Goal: Task Accomplishment & Management: Complete application form

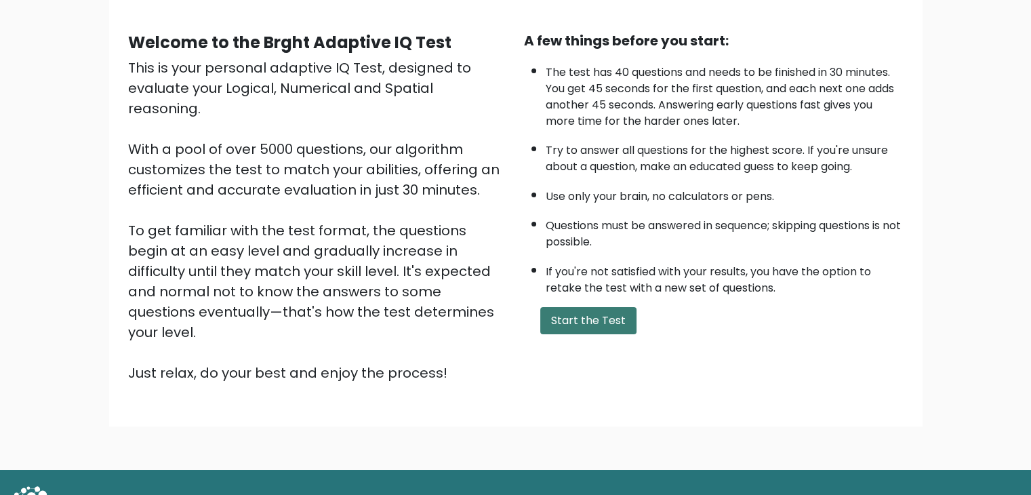
scroll to position [126, 0]
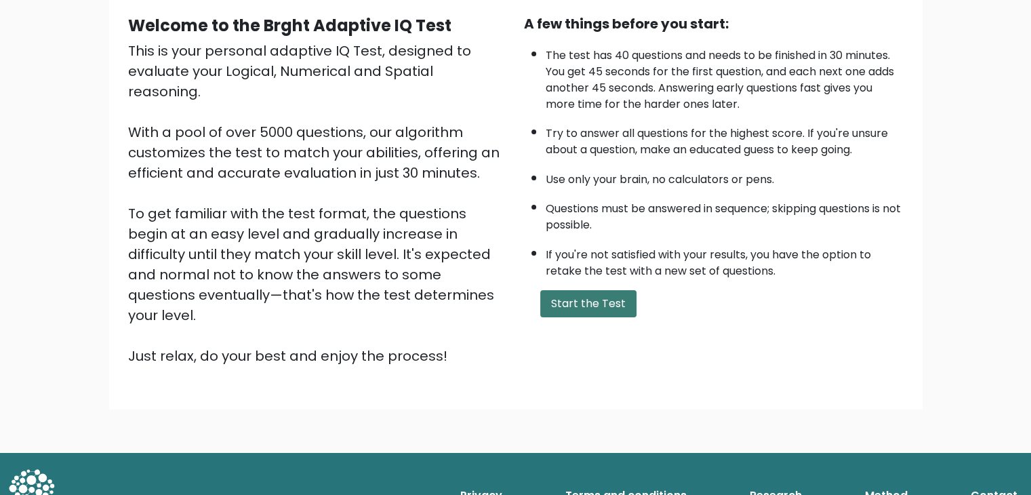
click at [565, 300] on button "Start the Test" at bounding box center [588, 303] width 96 height 27
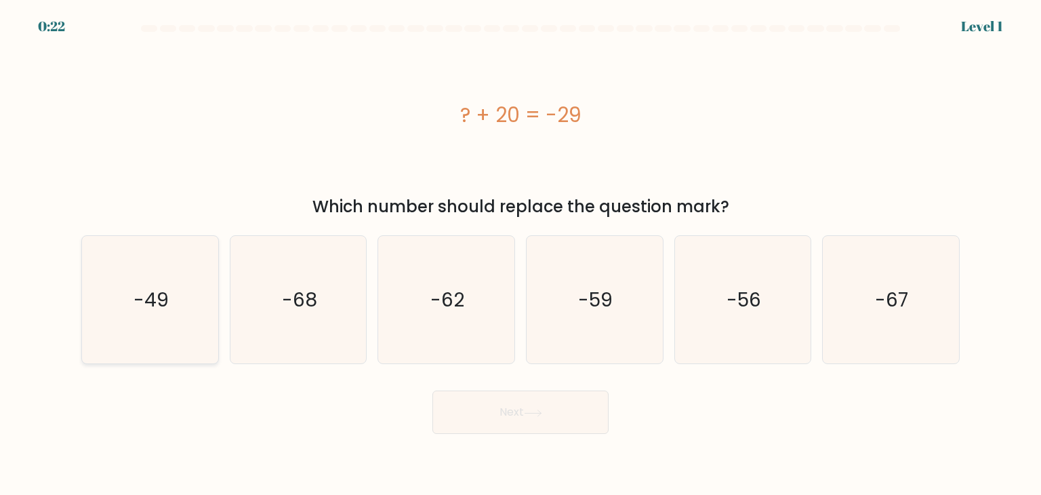
click at [180, 315] on icon "-49" at bounding box center [149, 299] width 127 height 127
click at [521, 254] on input "a. -49" at bounding box center [521, 250] width 1 height 7
radio input "true"
click at [510, 428] on button "Next" at bounding box center [520, 411] width 176 height 43
click at [502, 411] on button "Next" at bounding box center [520, 411] width 176 height 43
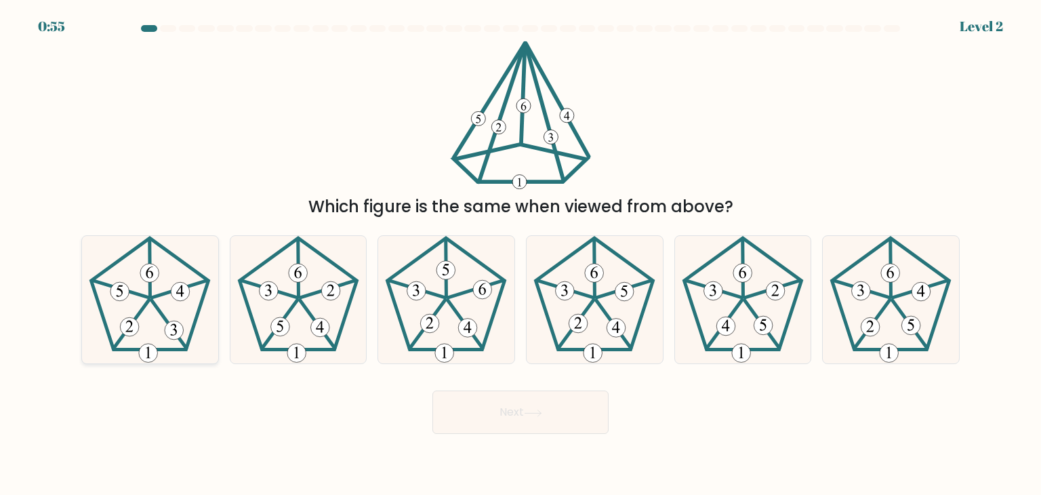
click at [174, 310] on icon at bounding box center [149, 299] width 127 height 127
click at [521, 254] on input "a." at bounding box center [521, 250] width 1 height 7
radio input "true"
click at [511, 425] on button "Next" at bounding box center [520, 411] width 176 height 43
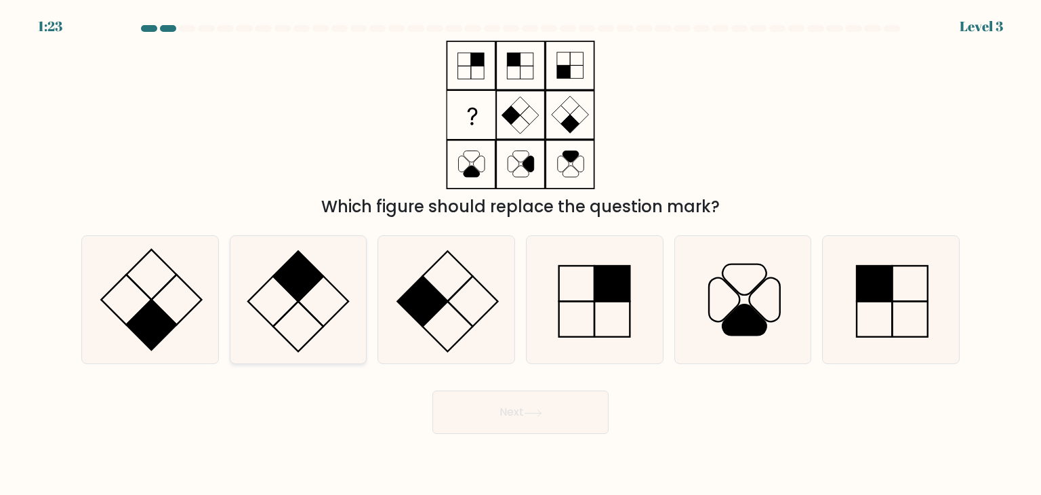
click at [287, 310] on icon at bounding box center [298, 299] width 127 height 127
click at [521, 254] on input "b." at bounding box center [521, 250] width 1 height 7
radio input "true"
click at [464, 413] on button "Next" at bounding box center [520, 411] width 176 height 43
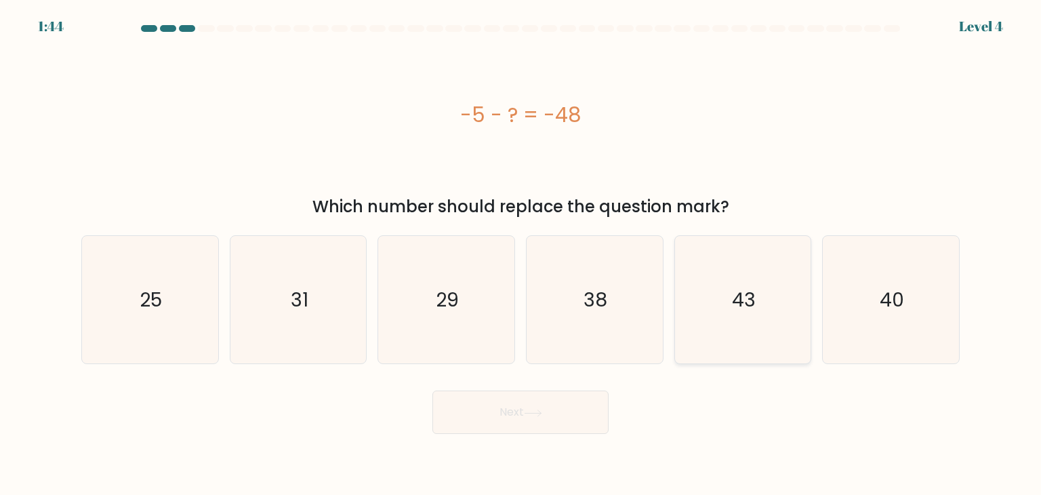
drag, startPoint x: 720, startPoint y: 300, endPoint x: 681, endPoint y: 325, distance: 46.6
click at [721, 300] on icon "43" at bounding box center [742, 299] width 127 height 127
click at [521, 254] on input "e. 43" at bounding box center [521, 250] width 1 height 7
radio input "true"
click at [561, 412] on button "Next" at bounding box center [520, 411] width 176 height 43
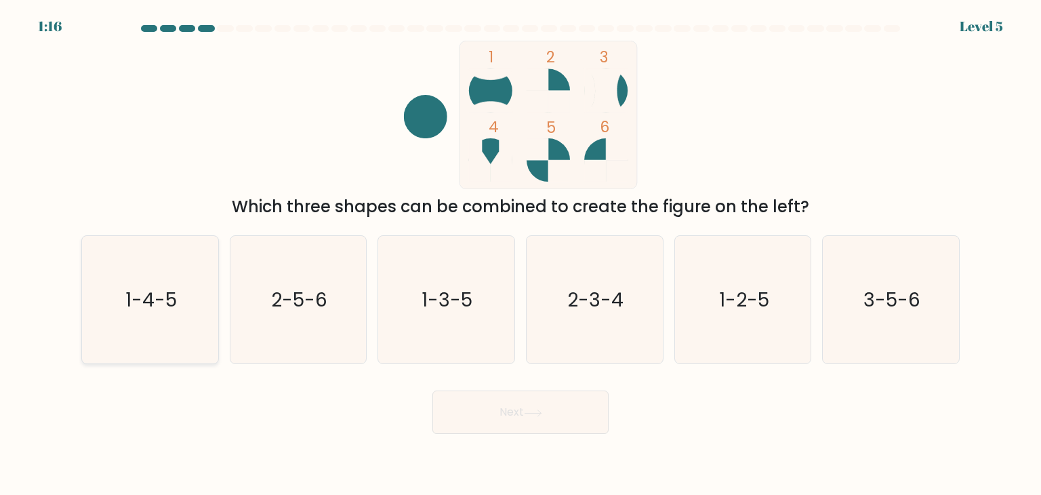
click at [189, 302] on icon "1-4-5" at bounding box center [149, 299] width 127 height 127
click at [521, 254] on input "a. 1-4-5" at bounding box center [521, 250] width 1 height 7
radio input "true"
click at [554, 422] on button "Next" at bounding box center [520, 411] width 176 height 43
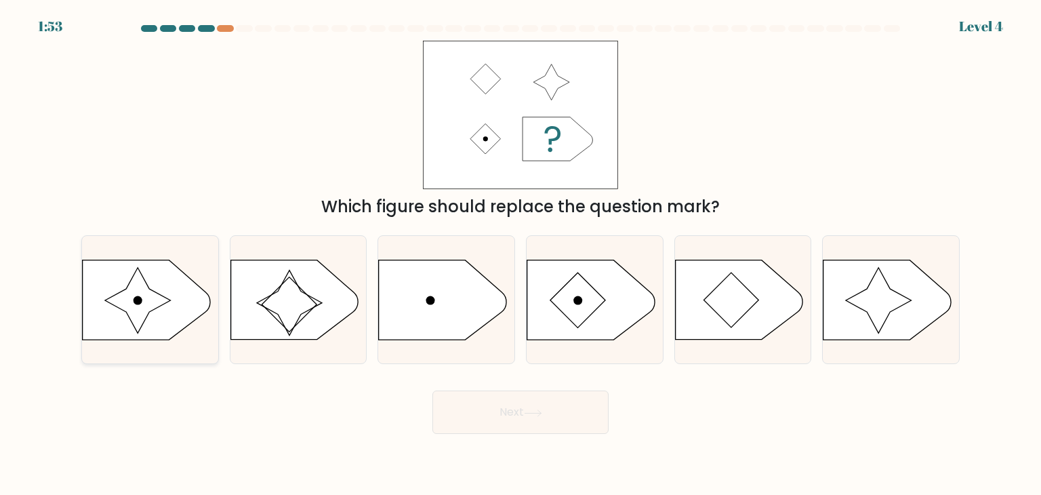
click at [145, 314] on icon at bounding box center [137, 300] width 65 height 65
click at [521, 254] on input "a." at bounding box center [521, 250] width 1 height 7
radio input "true"
click at [596, 403] on button "Next" at bounding box center [520, 411] width 176 height 43
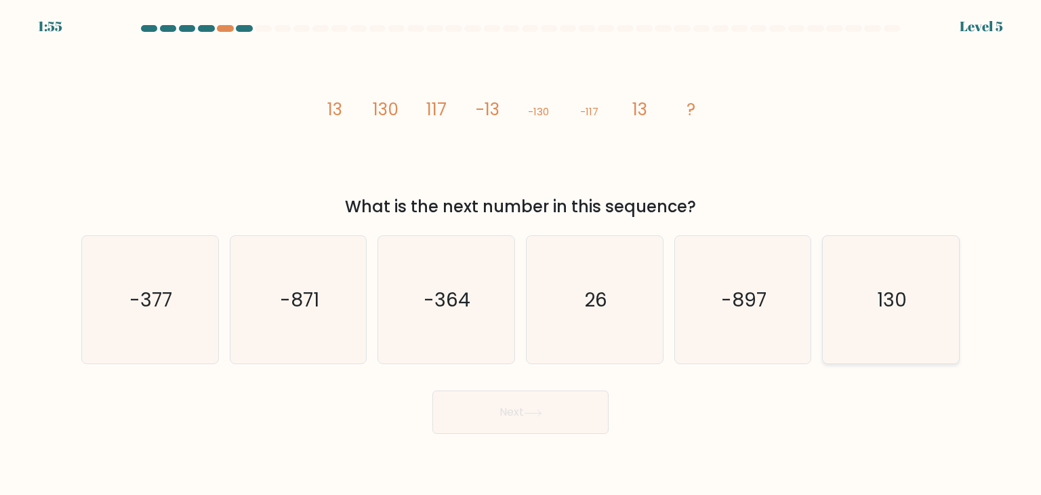
drag, startPoint x: 857, startPoint y: 304, endPoint x: 834, endPoint y: 315, distance: 25.5
click at [857, 303] on icon "130" at bounding box center [890, 299] width 127 height 127
click at [521, 254] on input "f. 130" at bounding box center [521, 250] width 1 height 7
radio input "true"
click at [548, 400] on button "Next" at bounding box center [520, 411] width 176 height 43
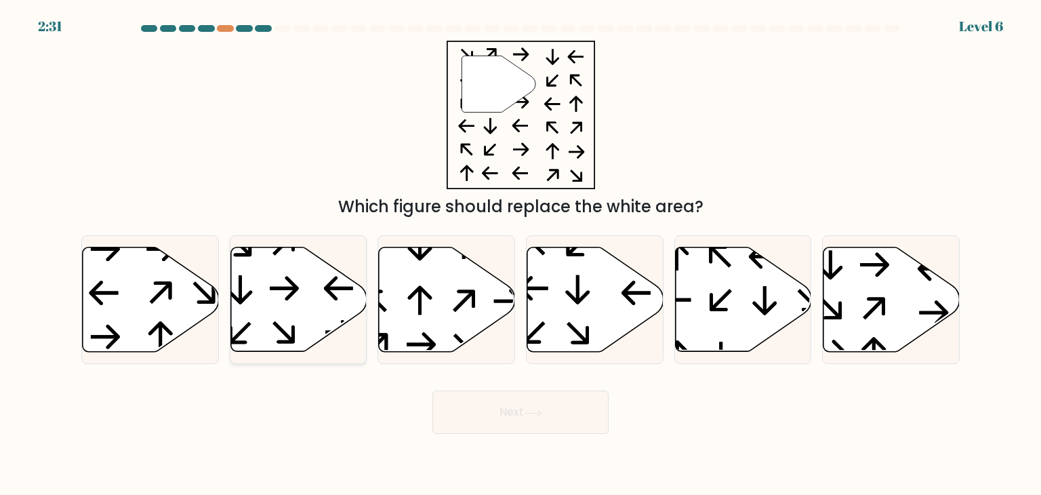
click at [293, 308] on icon at bounding box center [298, 299] width 136 height 104
click at [521, 254] on input "b." at bounding box center [521, 250] width 1 height 7
radio input "true"
click at [544, 420] on button "Next" at bounding box center [520, 411] width 176 height 43
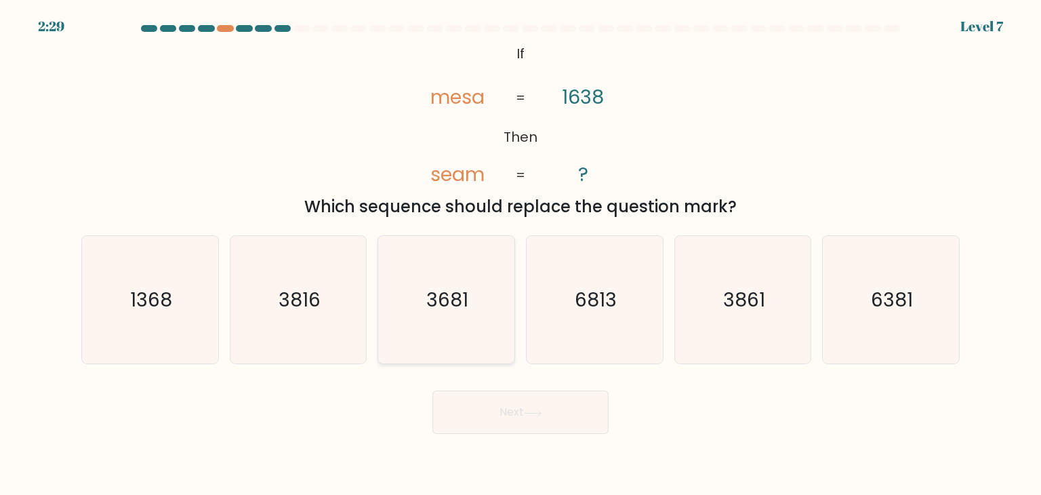
drag, startPoint x: 420, startPoint y: 323, endPoint x: 471, endPoint y: 370, distance: 69.1
click at [420, 323] on icon "3681" at bounding box center [445, 299] width 127 height 127
click at [521, 254] on input "c. 3681" at bounding box center [521, 250] width 1 height 7
radio input "true"
click at [498, 399] on button "Next" at bounding box center [520, 411] width 176 height 43
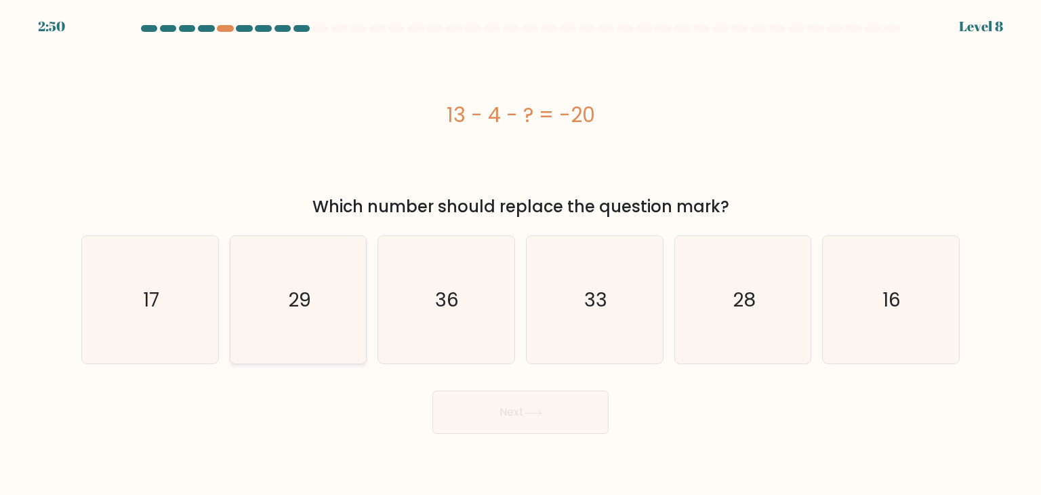
click at [272, 314] on icon "29" at bounding box center [298, 299] width 127 height 127
click at [521, 254] on input "b. 29" at bounding box center [521, 250] width 1 height 7
radio input "true"
click at [537, 400] on button "Next" at bounding box center [520, 411] width 176 height 43
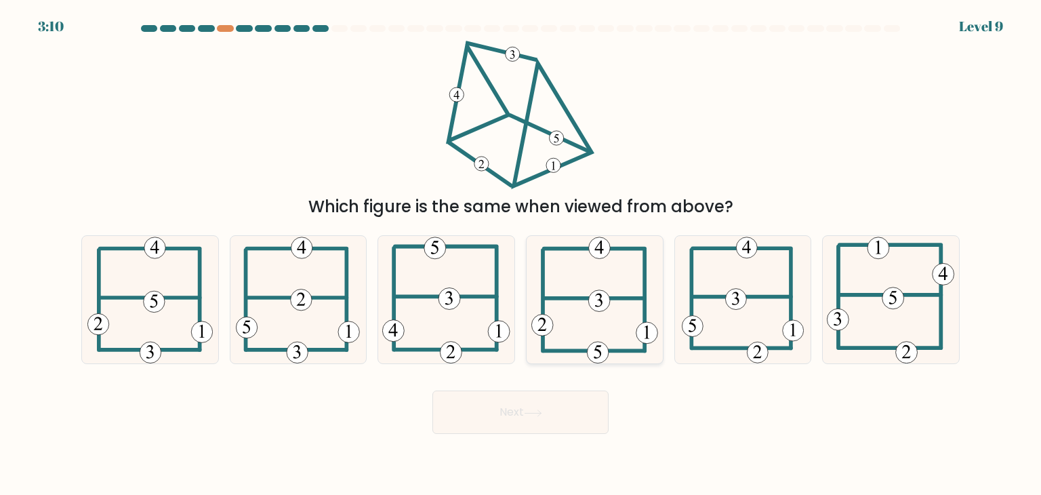
click at [599, 247] on 350 at bounding box center [599, 248] width 22 height 22
click at [521, 247] on input "d." at bounding box center [521, 250] width 1 height 7
radio input "true"
click at [447, 304] on icon at bounding box center [448, 298] width 7 height 14
click at [521, 254] on input "c." at bounding box center [521, 250] width 1 height 7
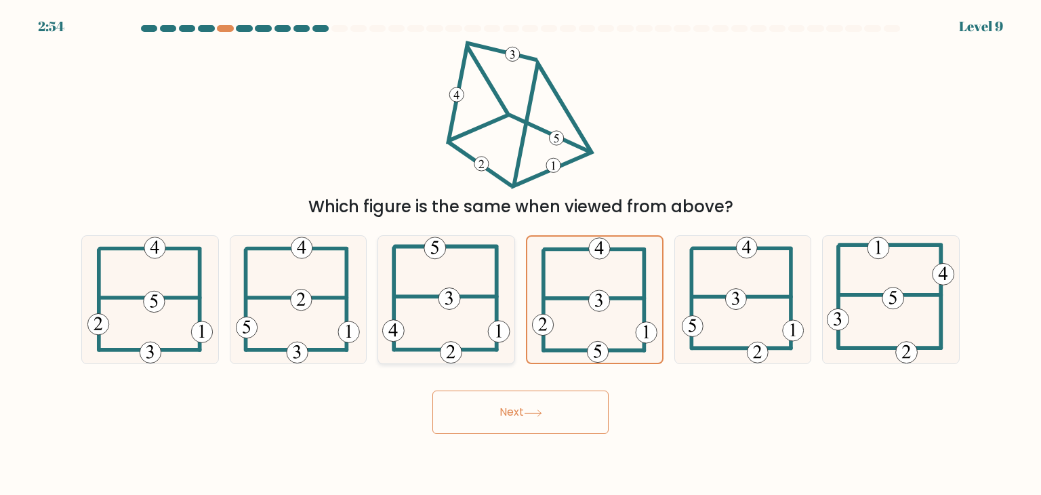
radio input "true"
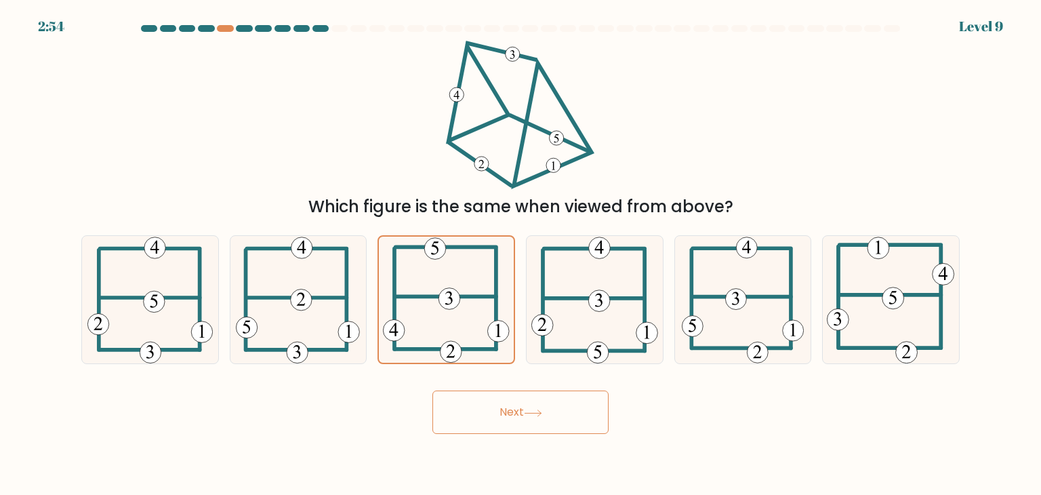
click at [498, 410] on button "Next" at bounding box center [520, 411] width 176 height 43
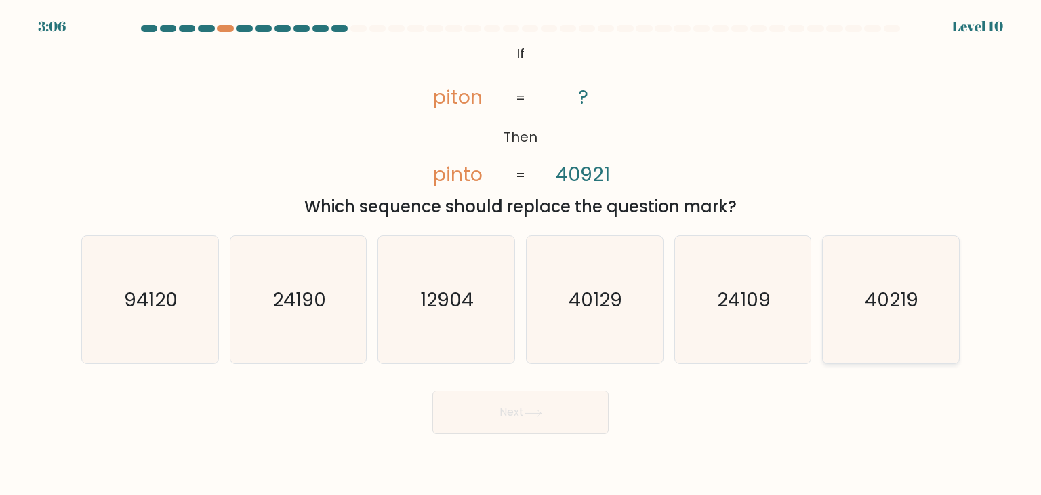
click at [927, 307] on icon "40219" at bounding box center [890, 299] width 127 height 127
click at [521, 254] on input "f. 40219" at bounding box center [521, 250] width 1 height 7
radio input "true"
click at [570, 421] on button "Next" at bounding box center [520, 411] width 176 height 43
click at [569, 418] on button "Next" at bounding box center [520, 411] width 176 height 43
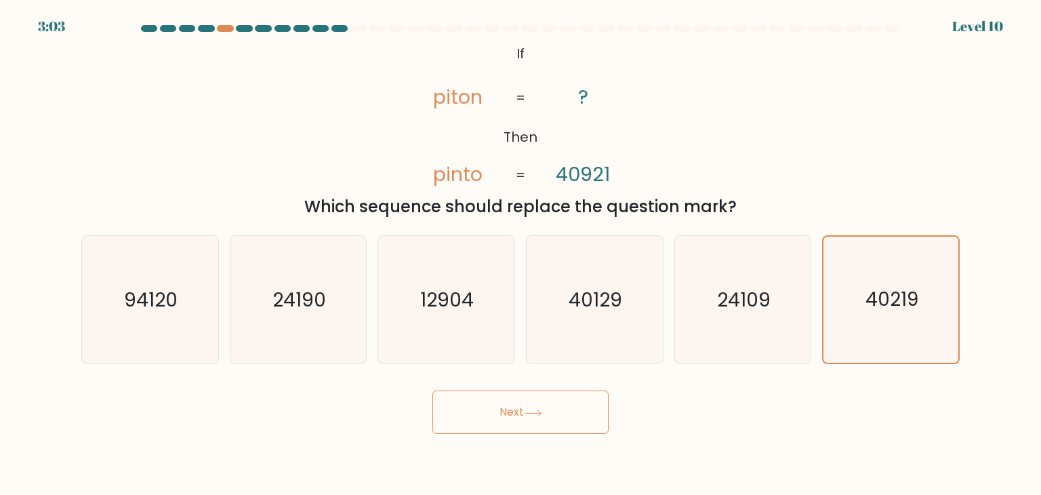
click at [533, 410] on icon at bounding box center [533, 412] width 18 height 7
click at [651, 428] on div "Next" at bounding box center [520, 407] width 895 height 54
click at [540, 402] on button "Next" at bounding box center [520, 411] width 176 height 43
drag, startPoint x: 927, startPoint y: 246, endPoint x: 885, endPoint y: 285, distance: 57.5
click at [927, 246] on icon "40219" at bounding box center [891, 300] width 126 height 126
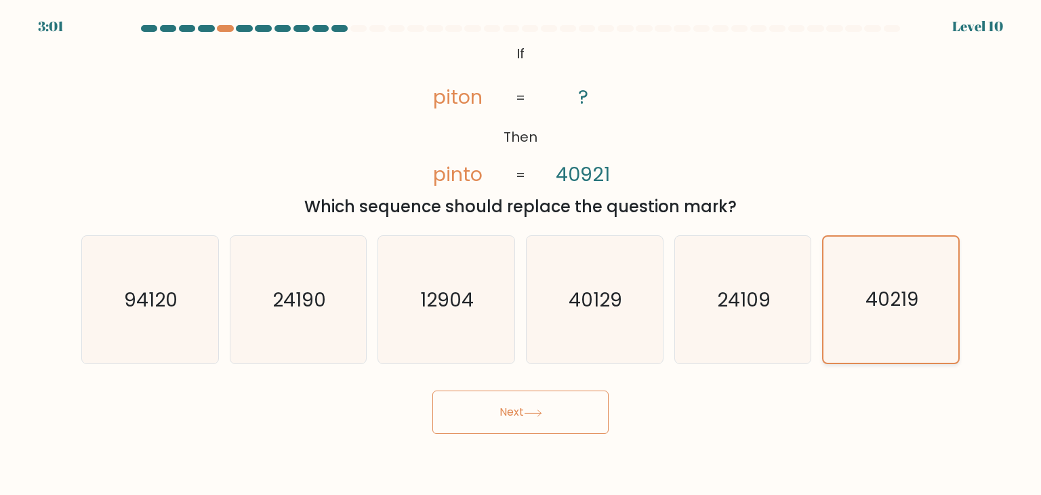
click at [521, 247] on input "f. 40219" at bounding box center [521, 250] width 1 height 7
click at [883, 287] on text "40219" at bounding box center [892, 300] width 53 height 26
click at [521, 254] on input "f. 40219" at bounding box center [521, 250] width 1 height 7
click at [510, 411] on button "Next" at bounding box center [520, 411] width 176 height 43
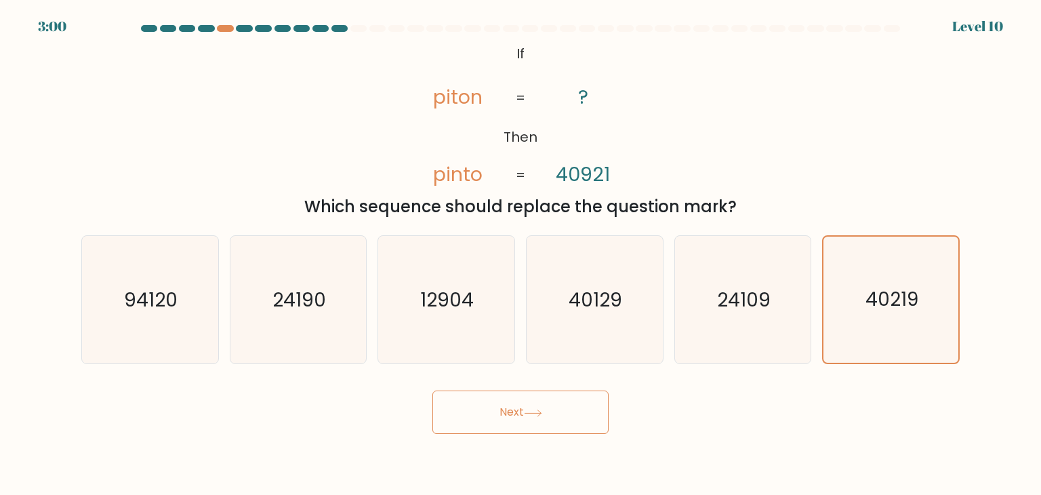
click at [510, 411] on button "Next" at bounding box center [520, 411] width 176 height 43
click at [721, 275] on icon "24109" at bounding box center [742, 299] width 127 height 127
click at [521, 254] on input "e. 24109" at bounding box center [521, 250] width 1 height 7
radio input "true"
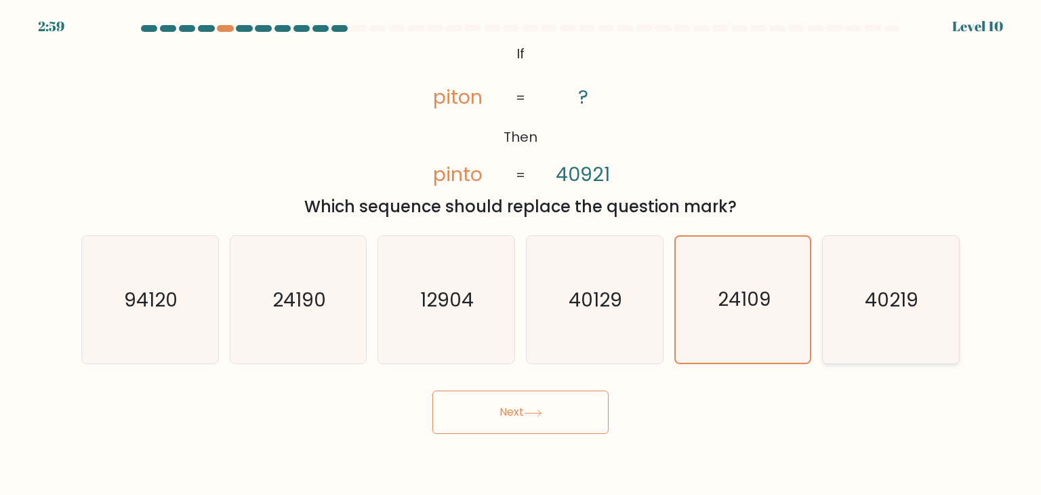
drag, startPoint x: 618, startPoint y: 312, endPoint x: 848, endPoint y: 284, distance: 231.4
click at [618, 312] on text "40129" at bounding box center [596, 299] width 54 height 27
click at [521, 254] on input "d. 40129" at bounding box center [521, 250] width 1 height 7
radio input "true"
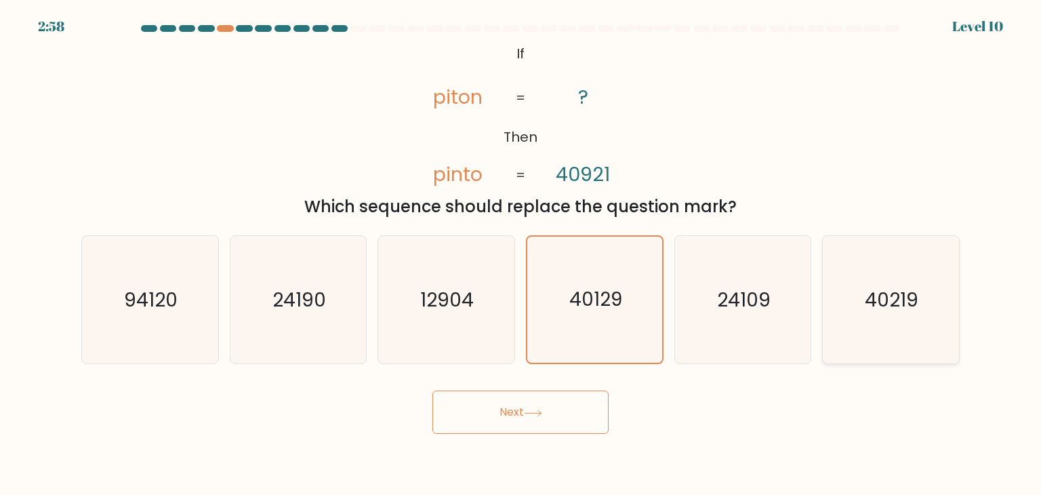
click at [881, 283] on icon "40219" at bounding box center [890, 299] width 127 height 127
click at [521, 254] on input "f. 40219" at bounding box center [521, 250] width 1 height 7
radio input "true"
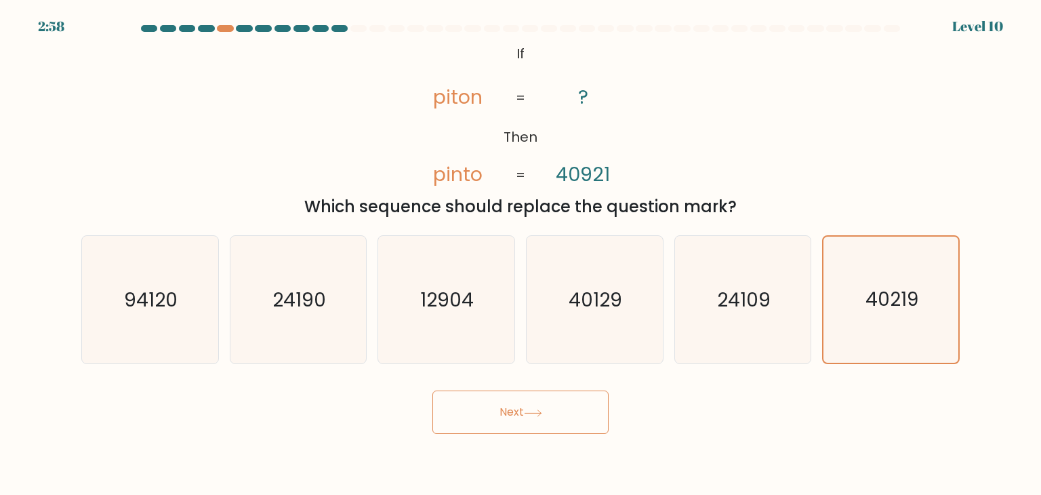
click at [569, 397] on button "Next" at bounding box center [520, 411] width 176 height 43
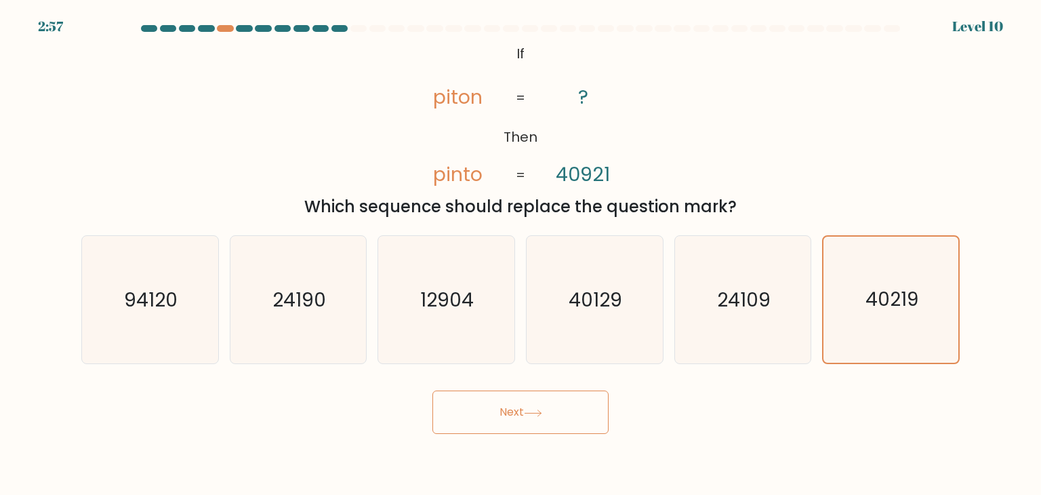
click at [569, 397] on button "Next" at bounding box center [520, 411] width 176 height 43
click at [588, 321] on icon "40129" at bounding box center [594, 299] width 127 height 127
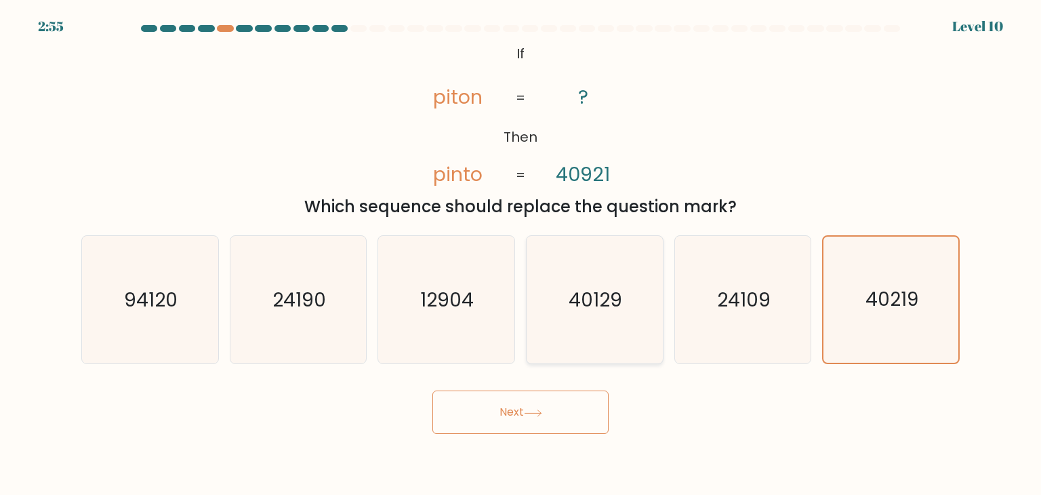
click at [521, 254] on input "d. 40129" at bounding box center [521, 250] width 1 height 7
radio input "true"
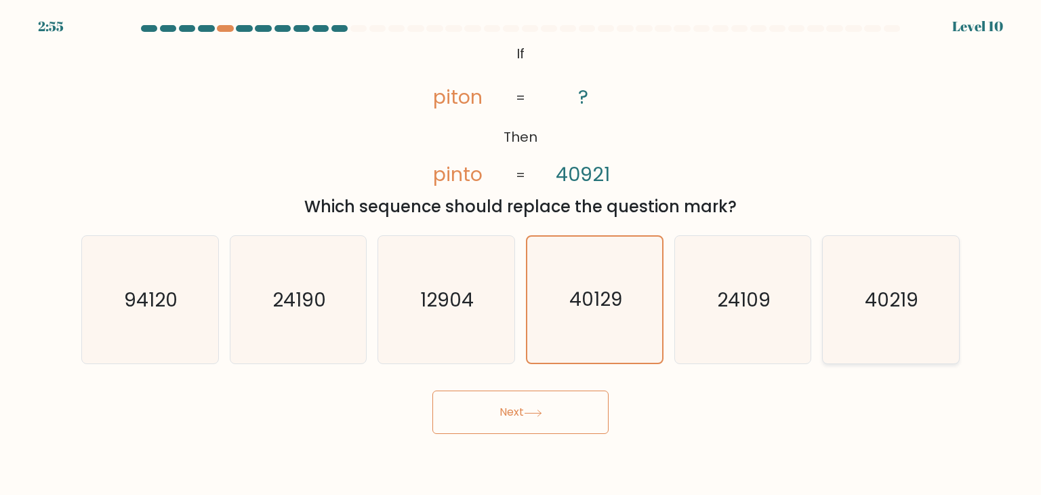
click at [889, 309] on text "40219" at bounding box center [893, 299] width 54 height 27
click at [521, 254] on input "f. 40219" at bounding box center [521, 250] width 1 height 7
radio input "true"
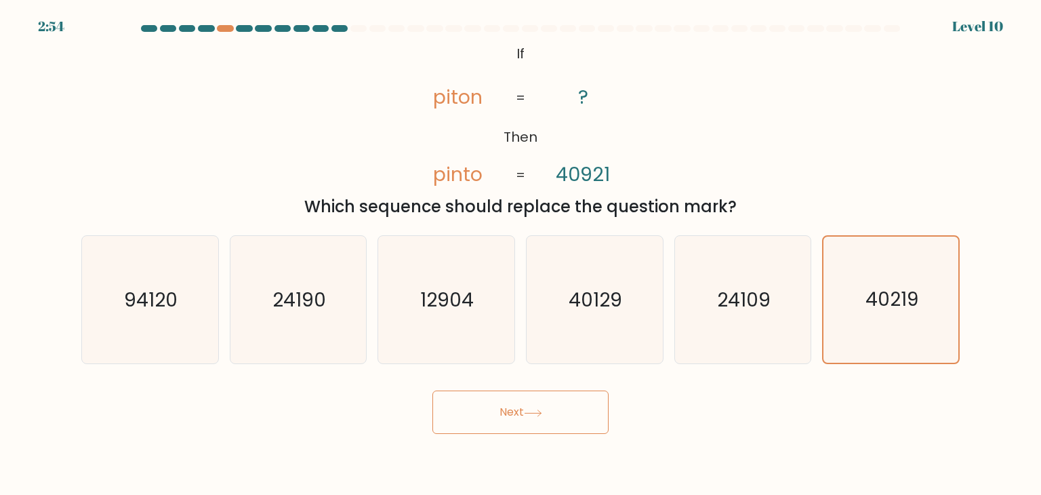
click at [534, 418] on button "Next" at bounding box center [520, 411] width 176 height 43
drag, startPoint x: 534, startPoint y: 418, endPoint x: 556, endPoint y: 388, distance: 36.9
click at [535, 418] on button "Next" at bounding box center [520, 411] width 176 height 43
click at [592, 285] on icon "40129" at bounding box center [594, 299] width 127 height 127
click at [521, 254] on input "d. 40129" at bounding box center [521, 250] width 1 height 7
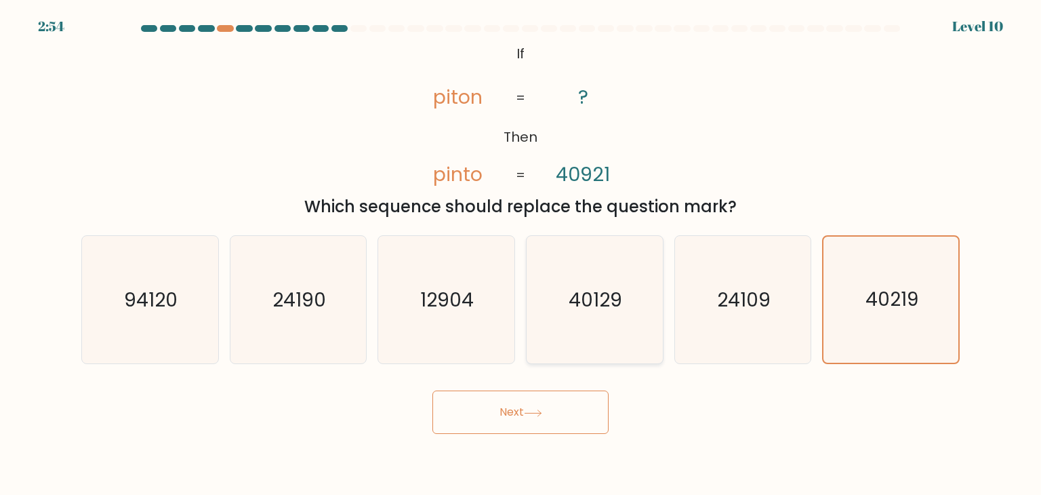
radio input "true"
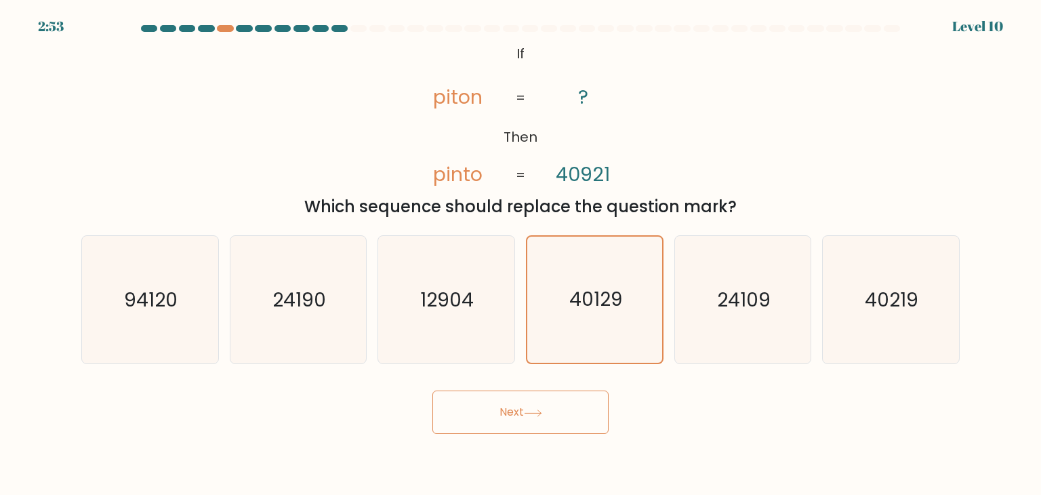
click at [531, 399] on button "Next" at bounding box center [520, 411] width 176 height 43
click at [539, 420] on button "Next" at bounding box center [520, 411] width 176 height 43
click at [854, 321] on icon "40219" at bounding box center [890, 299] width 127 height 127
click at [521, 254] on input "f. 40219" at bounding box center [521, 250] width 1 height 7
radio input "true"
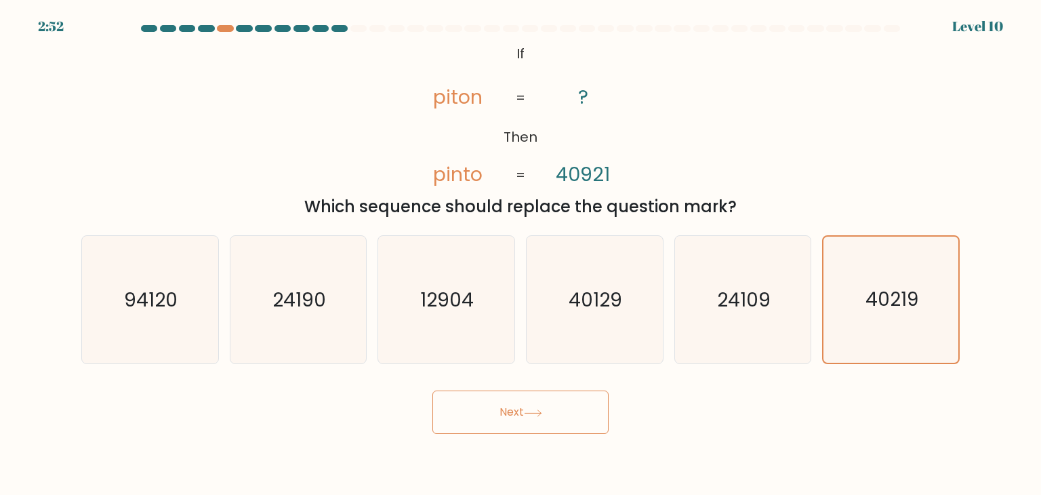
click at [519, 414] on button "Next" at bounding box center [520, 411] width 176 height 43
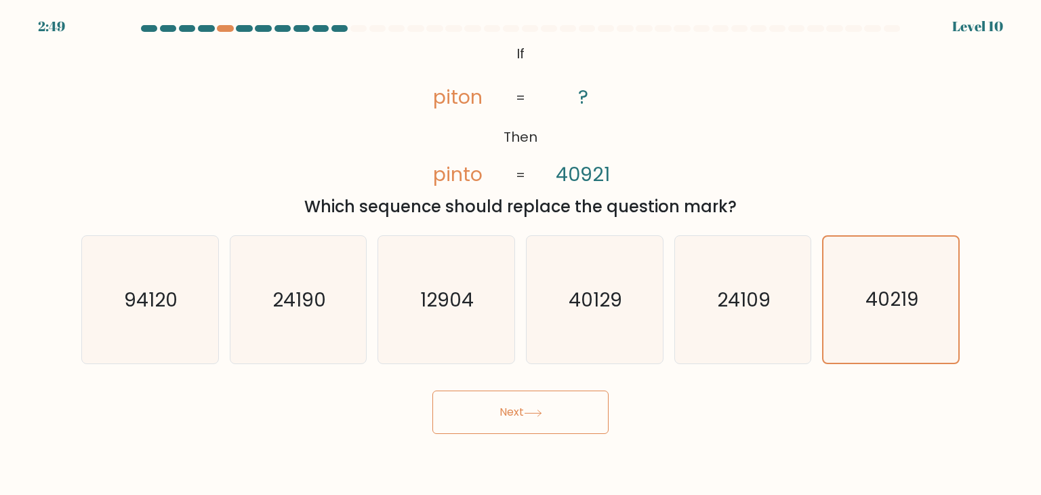
click at [847, 183] on div "@import url('https://fonts.googleapis.com/css?family=Abril+Fatface:400,100,100i…" at bounding box center [520, 130] width 895 height 178
click at [837, 180] on div "@import url('https://fonts.googleapis.com/css?family=Abril+Fatface:400,100,100i…" at bounding box center [520, 130] width 895 height 178
click at [771, 172] on div "@import url('https://fonts.googleapis.com/css?family=Abril+Fatface:400,100,100i…" at bounding box center [520, 130] width 895 height 178
click at [776, 181] on div "@import url('https://fonts.googleapis.com/css?family=Abril+Fatface:400,100,100i…" at bounding box center [520, 130] width 895 height 178
click at [576, 425] on button "Next" at bounding box center [520, 411] width 176 height 43
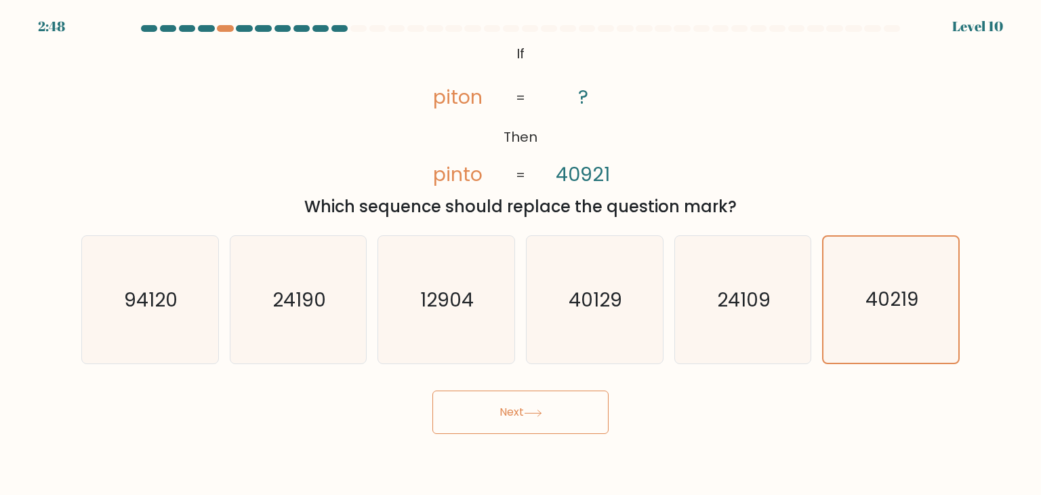
click at [576, 425] on button "Next" at bounding box center [520, 411] width 176 height 43
click at [952, 298] on icon "40219" at bounding box center [891, 300] width 126 height 126
click at [521, 254] on input "f. 40219" at bounding box center [521, 250] width 1 height 7
click at [756, 322] on icon "24109" at bounding box center [742, 299] width 127 height 127
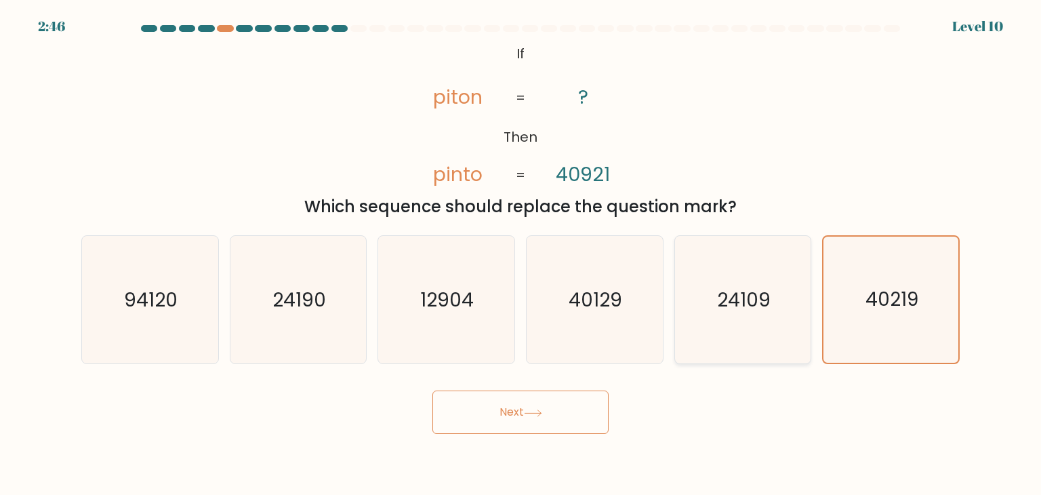
click at [521, 254] on input "e. 24109" at bounding box center [521, 250] width 1 height 7
radio input "true"
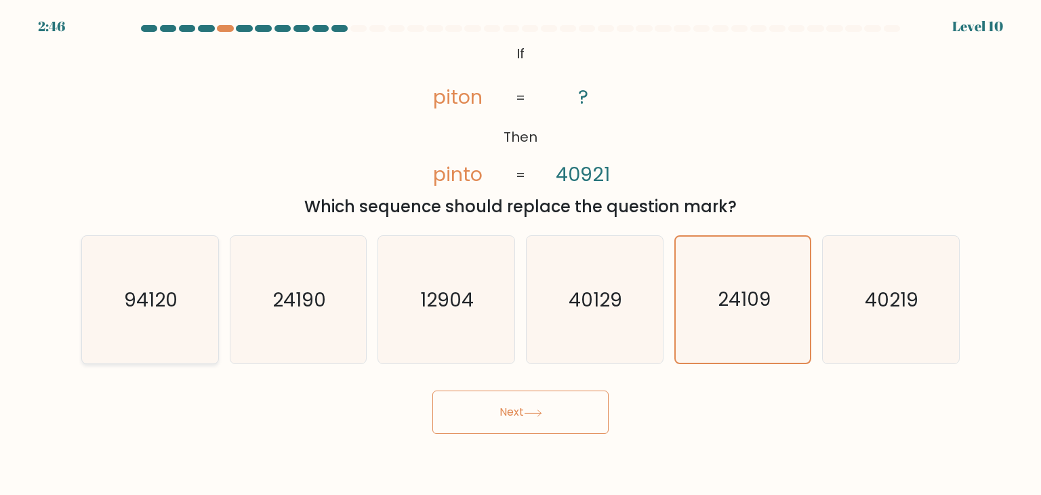
click at [98, 317] on icon "94120" at bounding box center [149, 299] width 127 height 127
click at [521, 254] on input "a. 94120" at bounding box center [521, 250] width 1 height 7
radio input "true"
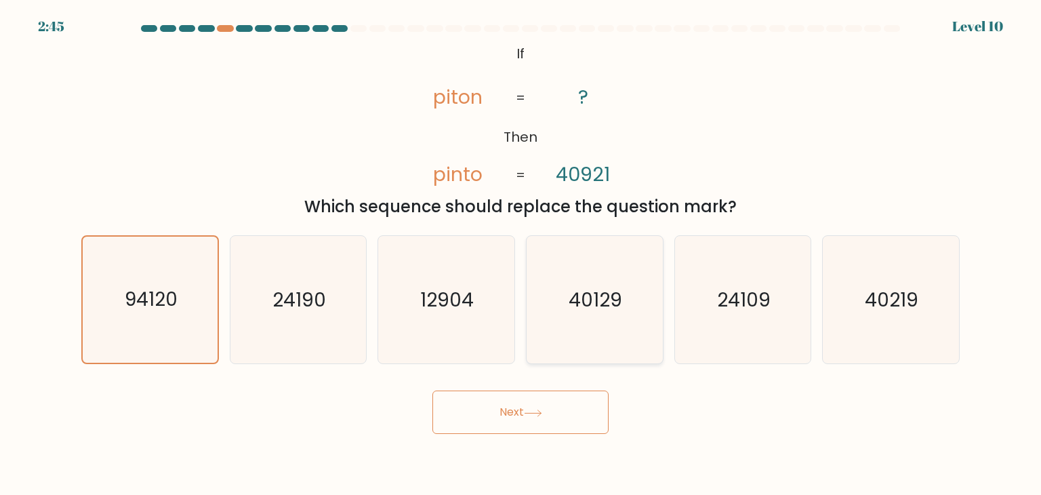
click at [624, 326] on icon "40129" at bounding box center [594, 299] width 127 height 127
click at [521, 254] on input "d. 40129" at bounding box center [521, 250] width 1 height 7
radio input "true"
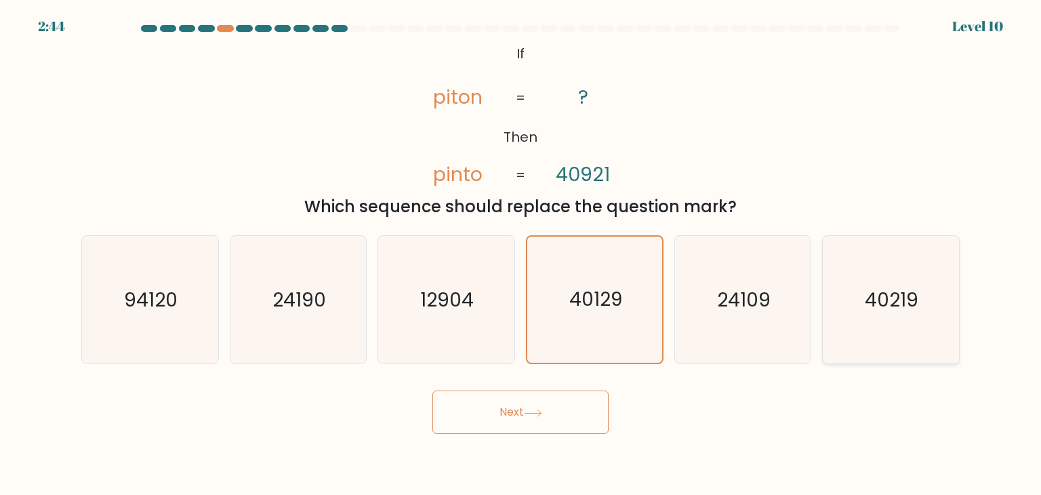
click at [829, 277] on icon "40219" at bounding box center [890, 299] width 127 height 127
click at [521, 254] on input "f. 40219" at bounding box center [521, 250] width 1 height 7
radio input "true"
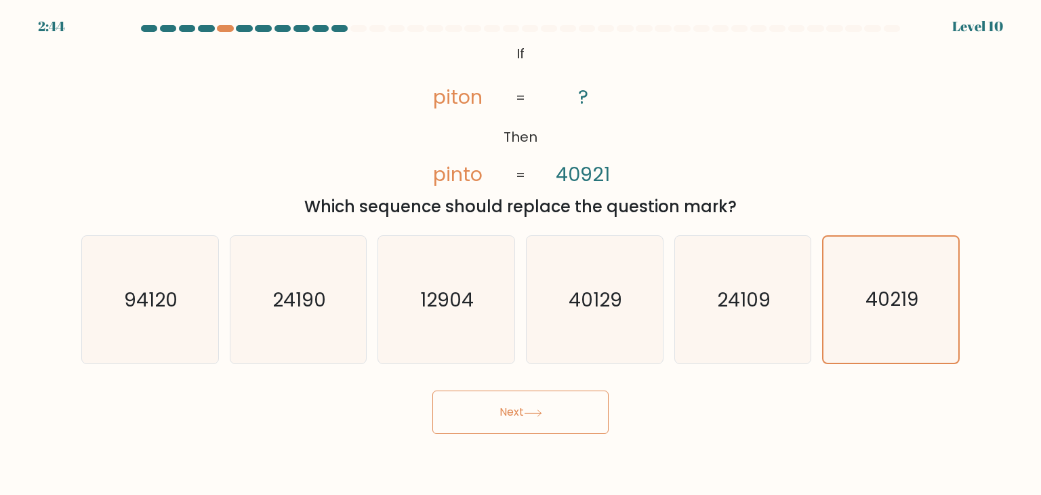
click at [561, 434] on body "2:44 Level 10 ?" at bounding box center [520, 247] width 1041 height 495
click at [556, 421] on button "Next" at bounding box center [520, 411] width 176 height 43
click at [542, 407] on button "Next" at bounding box center [520, 411] width 176 height 43
click at [460, 106] on tspan "piton" at bounding box center [457, 96] width 49 height 27
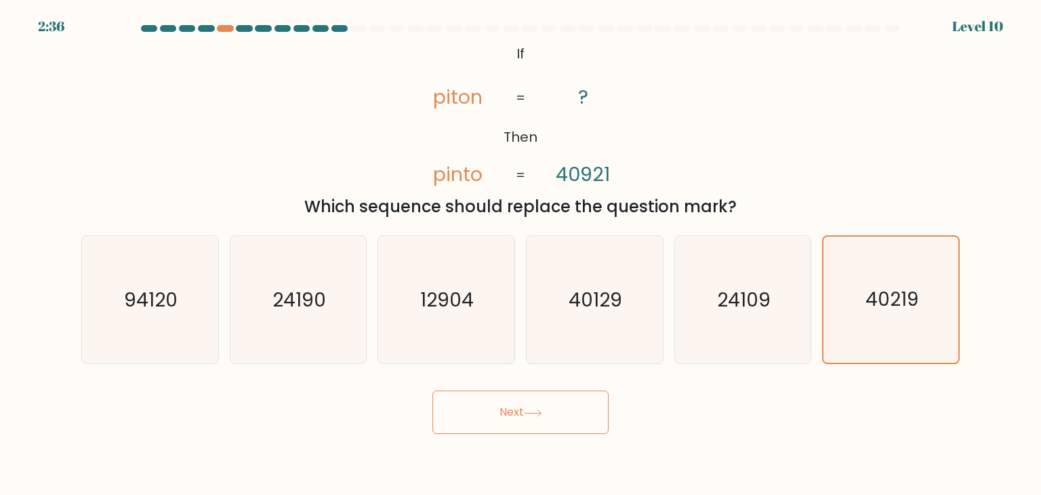
click at [512, 422] on button "Next" at bounding box center [520, 411] width 176 height 43
click at [818, 316] on div "f. 40219" at bounding box center [891, 299] width 148 height 129
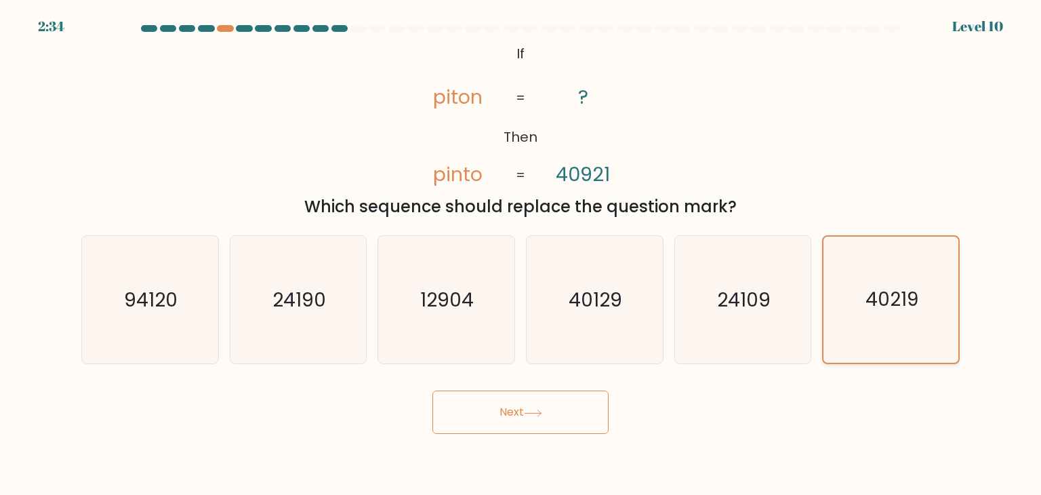
click at [828, 312] on icon "40219" at bounding box center [891, 300] width 126 height 126
click at [521, 254] on input "f. 40219" at bounding box center [521, 250] width 1 height 7
click at [828, 312] on icon "40219" at bounding box center [891, 300] width 126 height 126
click at [521, 254] on input "f. 40219" at bounding box center [521, 250] width 1 height 7
click at [828, 312] on icon "40219" at bounding box center [891, 300] width 126 height 126
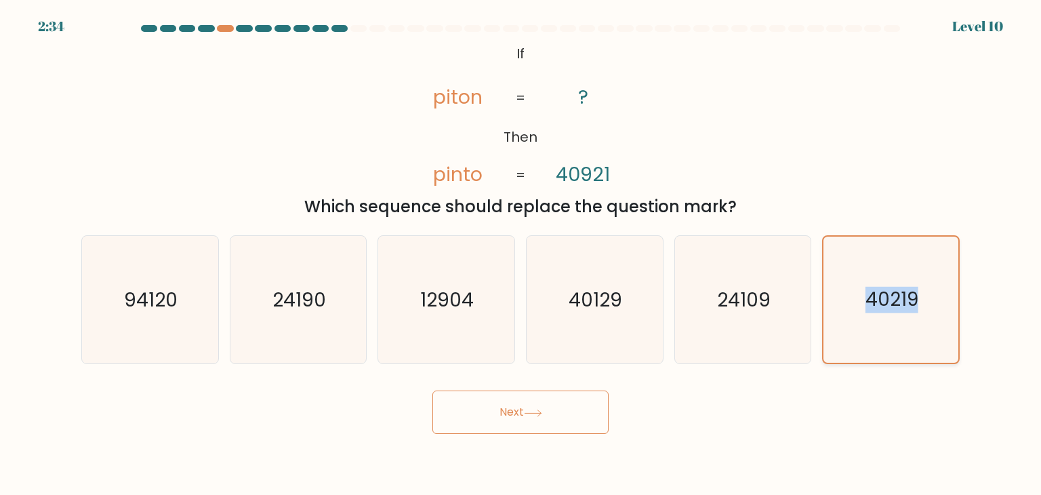
click at [521, 254] on input "f. 40219" at bounding box center [521, 250] width 1 height 7
click at [828, 312] on icon "40219" at bounding box center [891, 300] width 126 height 126
click at [521, 254] on input "f. 40219" at bounding box center [521, 250] width 1 height 7
click at [886, 350] on icon "40219" at bounding box center [891, 300] width 126 height 126
click at [521, 254] on input "f. 40219" at bounding box center [521, 250] width 1 height 7
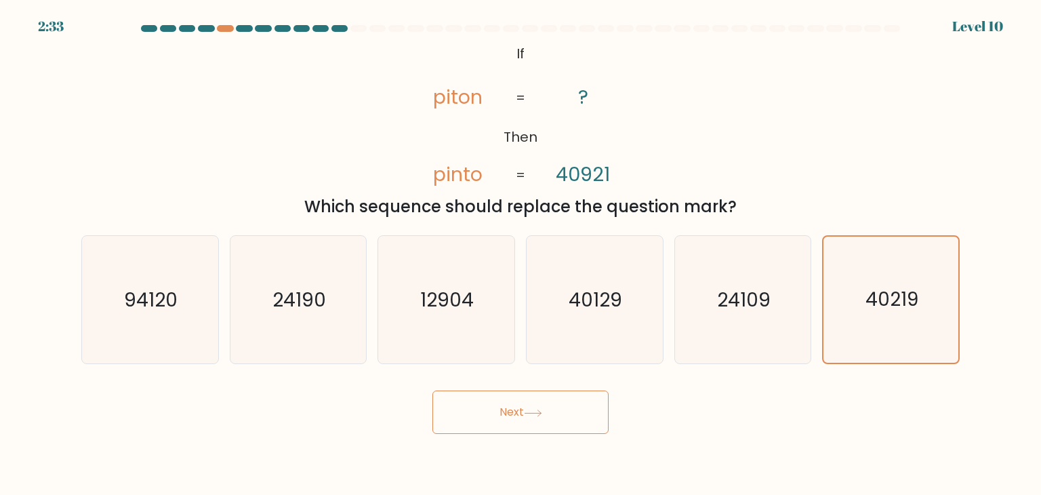
click at [735, 388] on div "Next" at bounding box center [520, 407] width 895 height 54
click at [521, 437] on body "2:33 Level 10 ?" at bounding box center [520, 247] width 1041 height 495
click at [514, 423] on button "Next" at bounding box center [520, 411] width 176 height 43
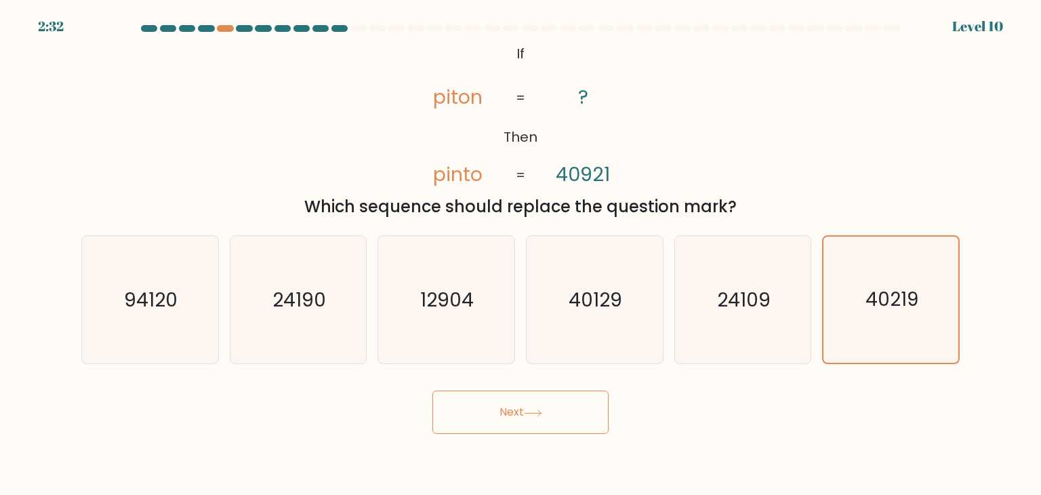
click at [519, 418] on button "Next" at bounding box center [520, 411] width 176 height 43
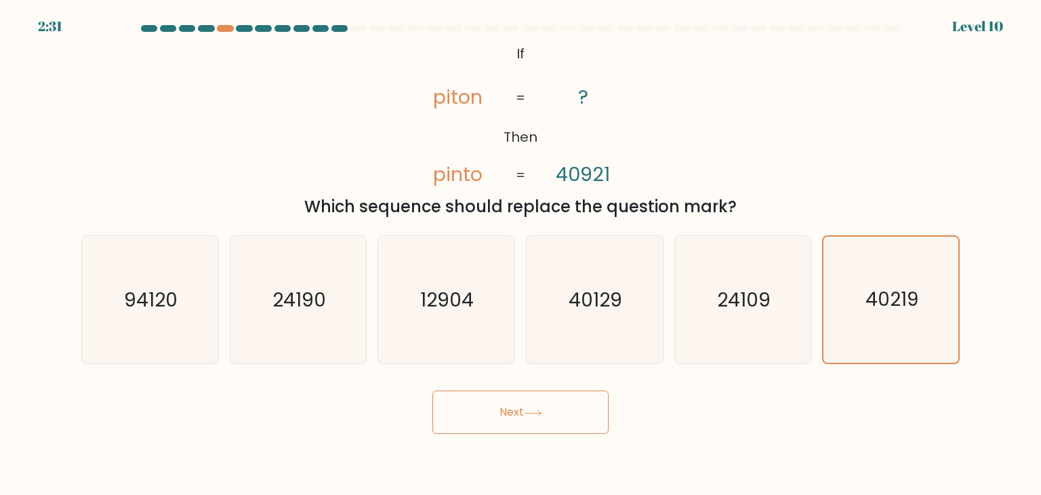
click at [519, 418] on button "Next" at bounding box center [520, 411] width 176 height 43
click at [519, 419] on button "Next" at bounding box center [520, 411] width 176 height 43
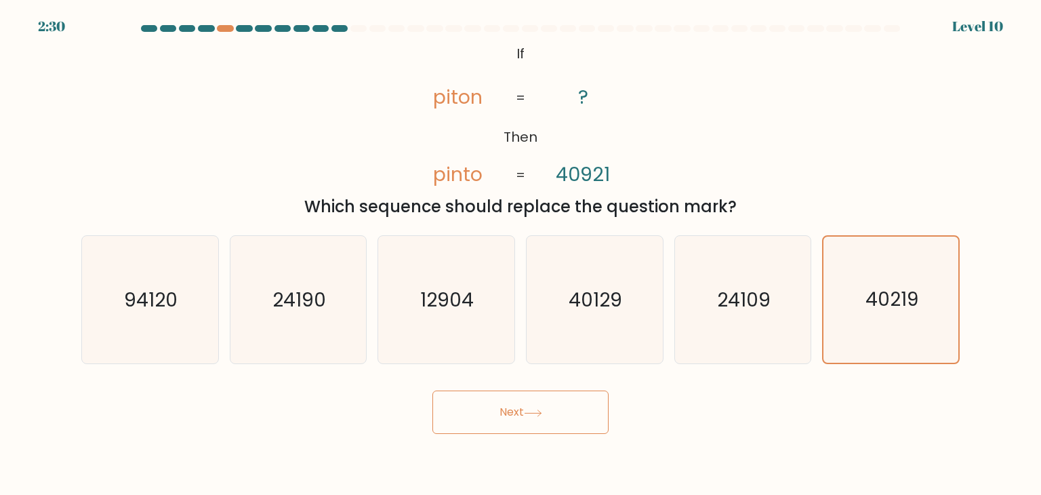
click at [519, 419] on button "Next" at bounding box center [520, 411] width 176 height 43
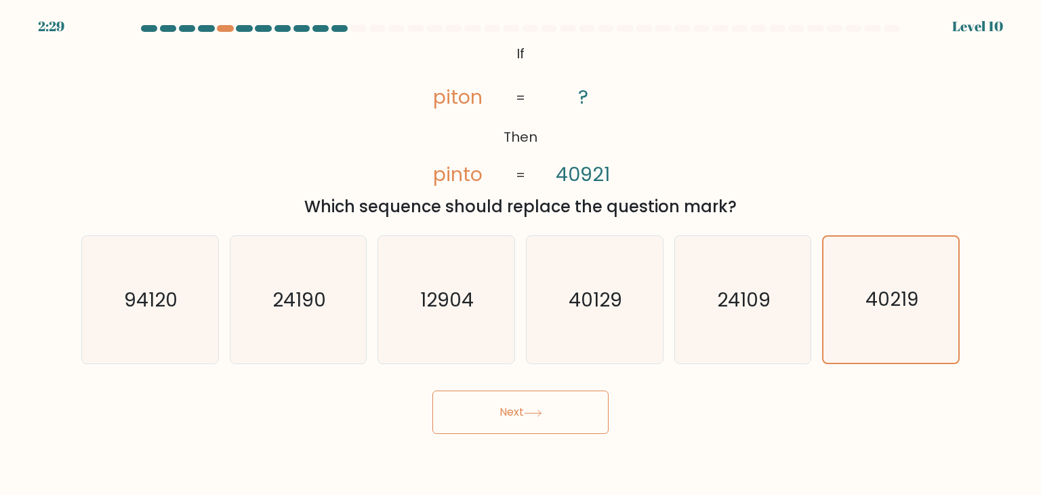
click at [519, 419] on button "Next" at bounding box center [520, 411] width 176 height 43
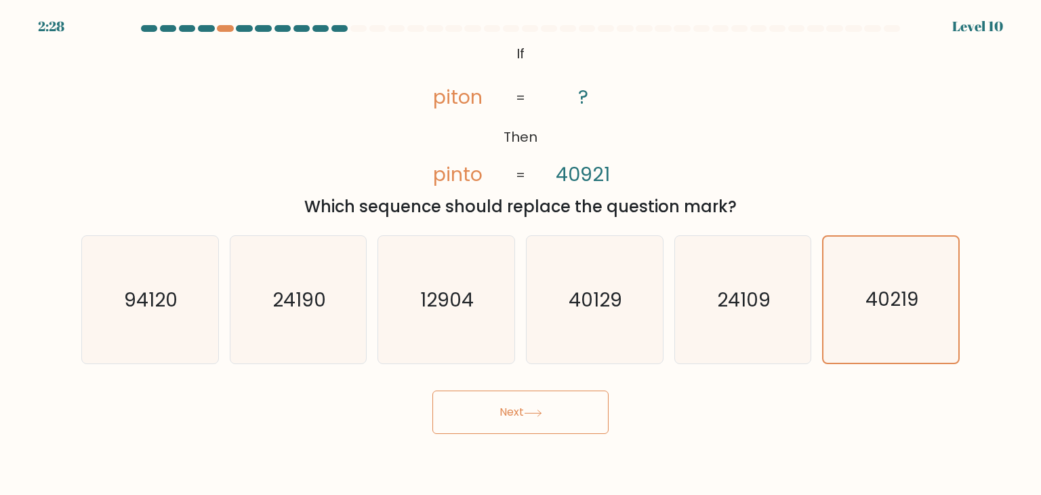
click at [519, 419] on button "Next" at bounding box center [520, 411] width 176 height 43
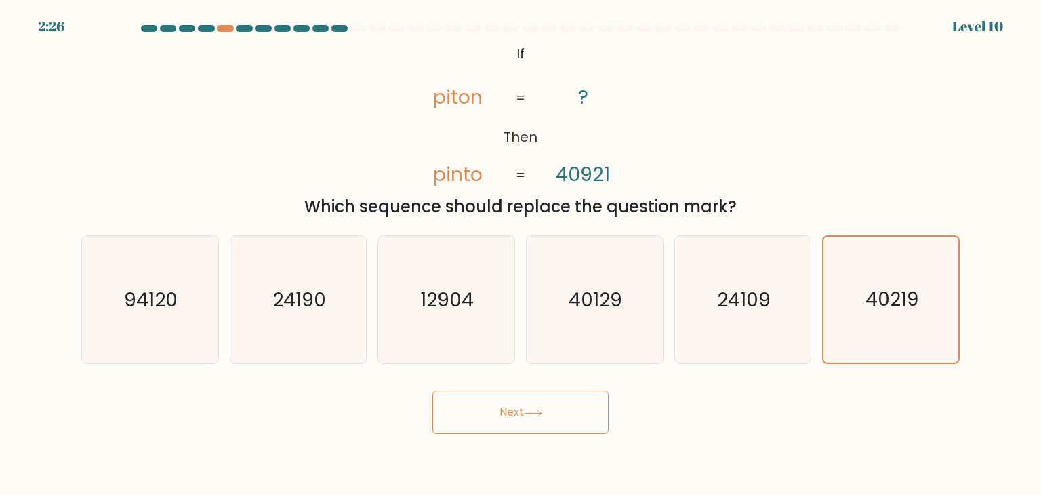
click at [519, 419] on button "Next" at bounding box center [520, 411] width 176 height 43
click at [752, 235] on div "24109" at bounding box center [743, 299] width 138 height 129
click at [521, 247] on input "e. 24109" at bounding box center [521, 250] width 1 height 7
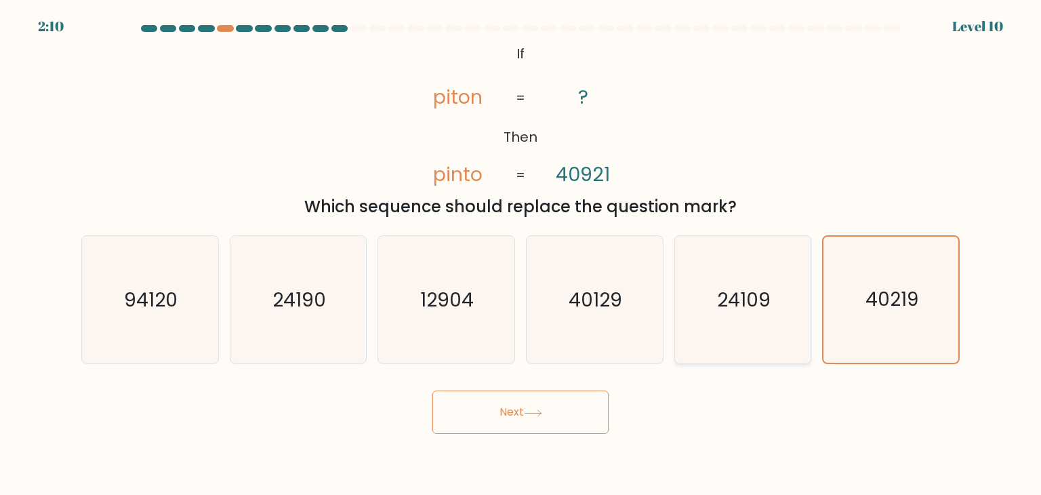
radio input "true"
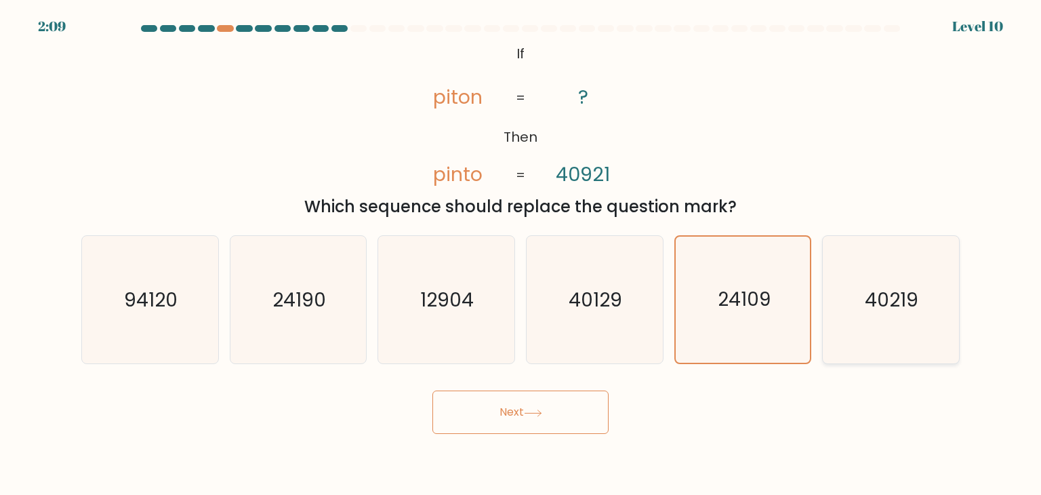
click at [850, 270] on icon "40219" at bounding box center [890, 299] width 127 height 127
click at [521, 254] on input "f. 40219" at bounding box center [521, 250] width 1 height 7
radio input "true"
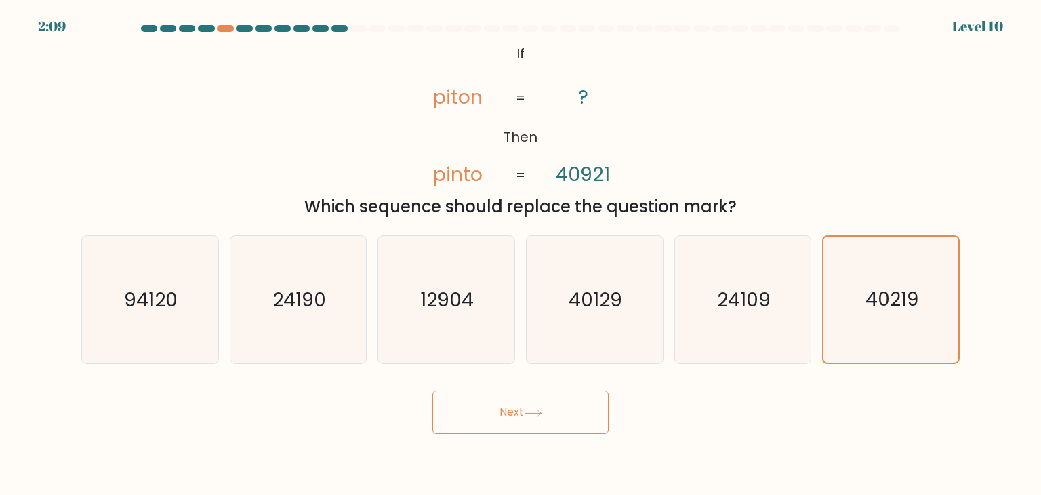
click at [567, 410] on button "Next" at bounding box center [520, 411] width 176 height 43
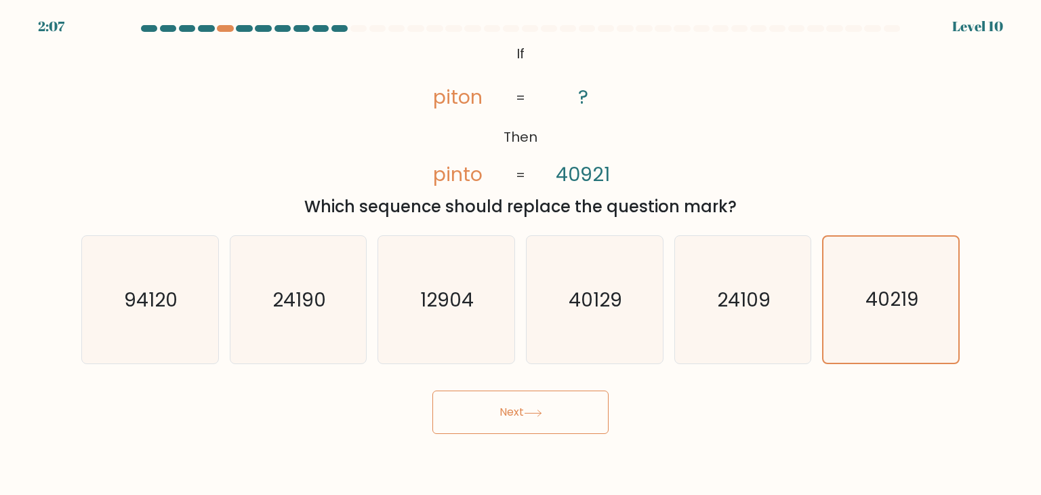
click at [567, 410] on button "Next" at bounding box center [520, 411] width 176 height 43
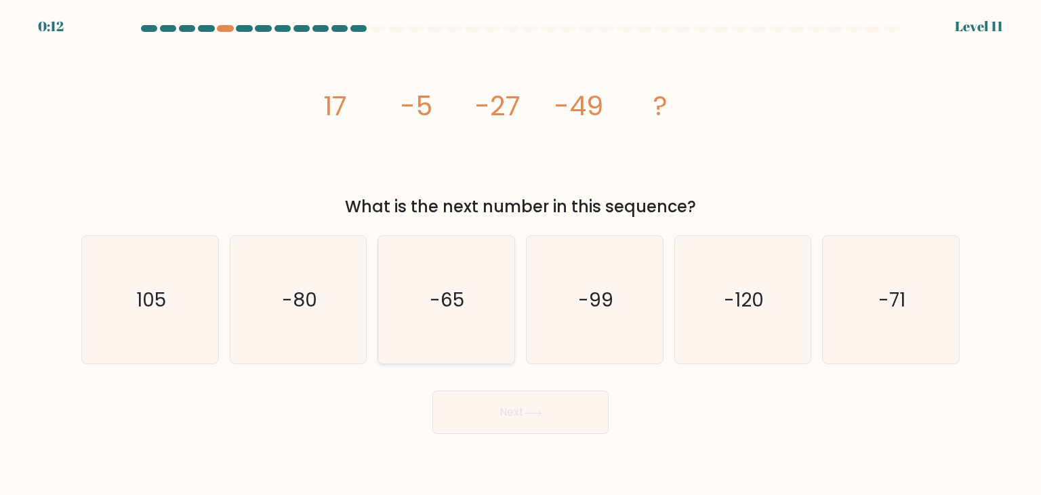
click at [486, 313] on icon "-65" at bounding box center [445, 299] width 127 height 127
click at [521, 254] on input "c. -65" at bounding box center [521, 250] width 1 height 7
radio input "true"
click at [529, 408] on button "Next" at bounding box center [520, 411] width 176 height 43
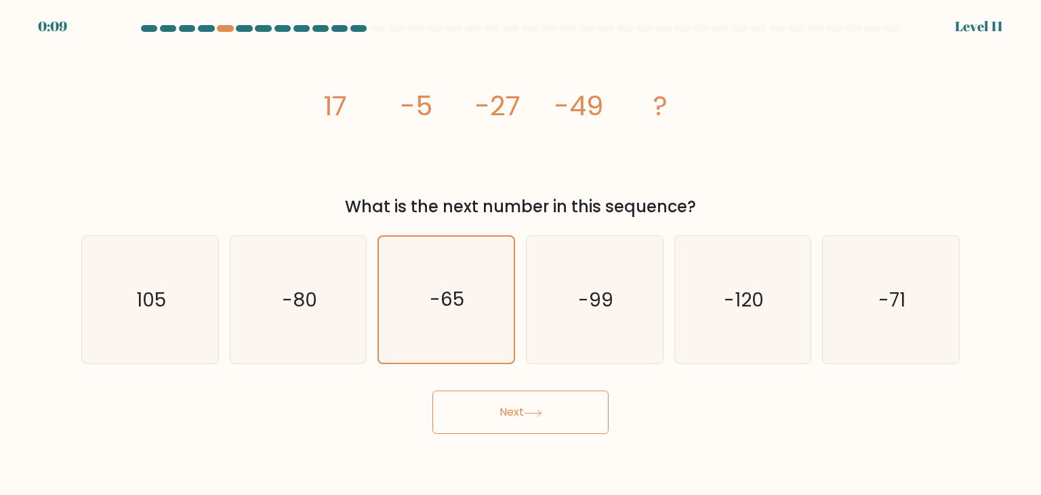
click at [536, 415] on icon at bounding box center [533, 412] width 18 height 7
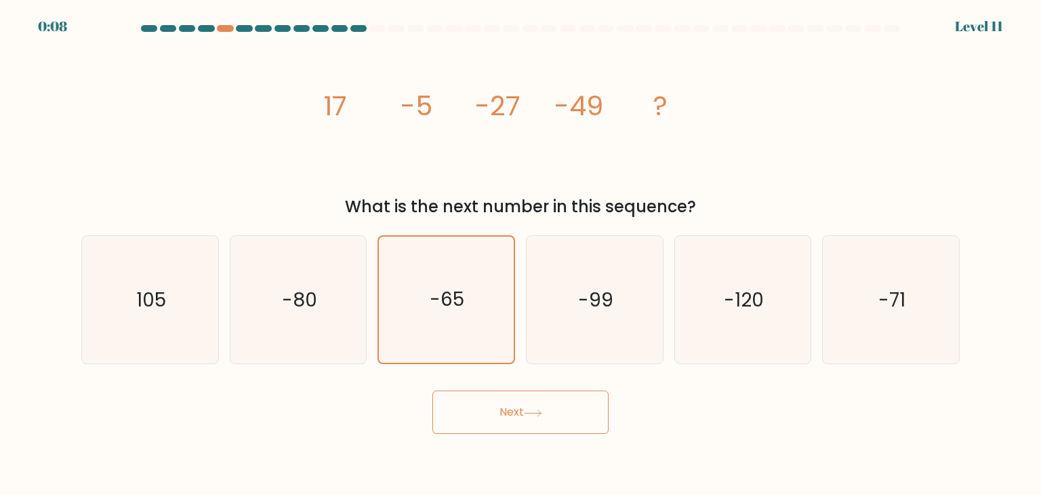
click at [536, 415] on icon at bounding box center [533, 412] width 18 height 7
click at [594, 239] on icon "-99" at bounding box center [594, 299] width 127 height 127
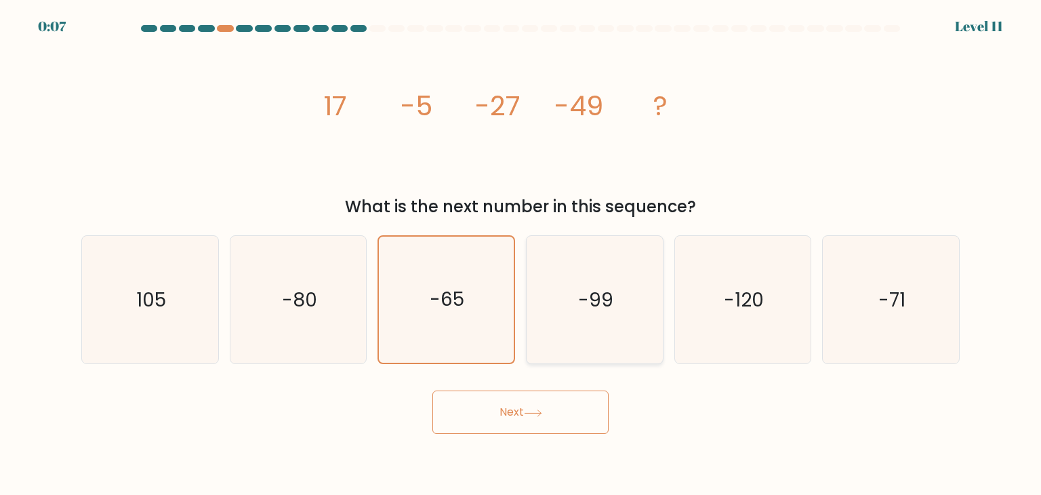
click at [521, 247] on input "d. -99" at bounding box center [521, 250] width 1 height 7
radio input "true"
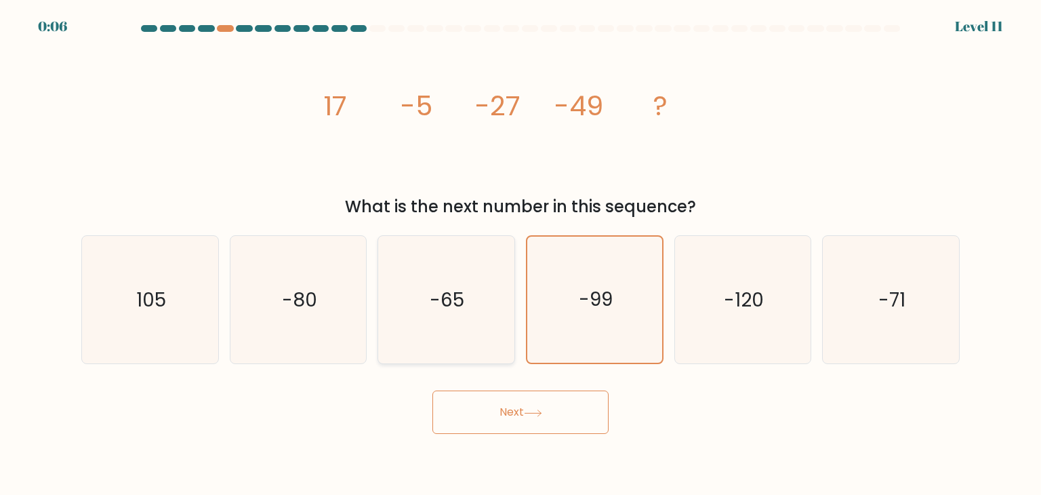
click at [460, 275] on icon "-65" at bounding box center [445, 299] width 127 height 127
click at [521, 254] on input "c. -65" at bounding box center [521, 250] width 1 height 7
radio input "true"
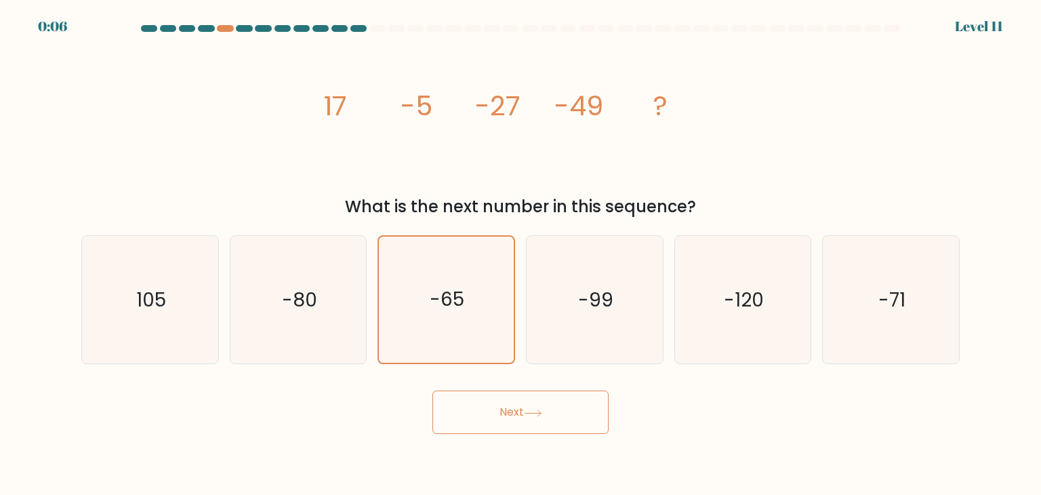
click at [540, 430] on button "Next" at bounding box center [520, 411] width 176 height 43
click at [531, 409] on icon at bounding box center [533, 412] width 18 height 7
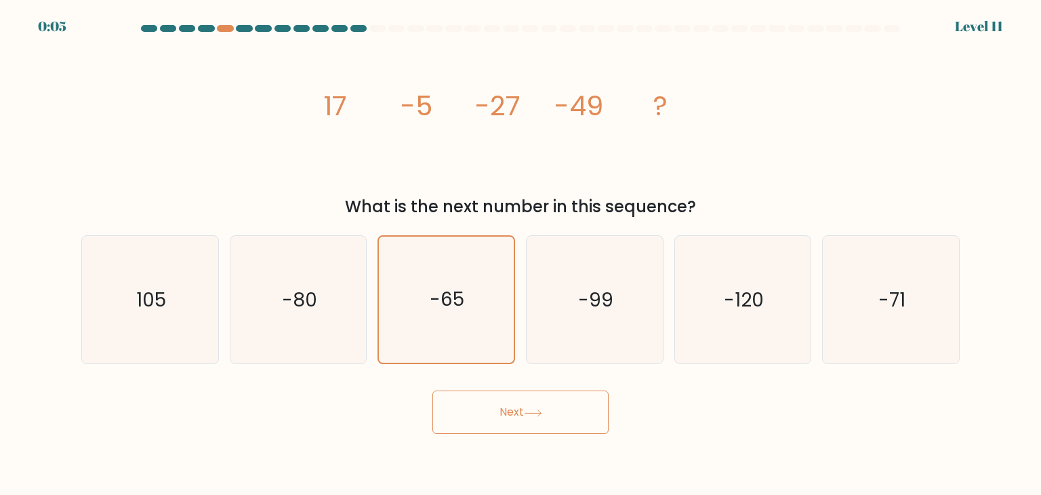
click at [531, 409] on icon at bounding box center [533, 412] width 18 height 7
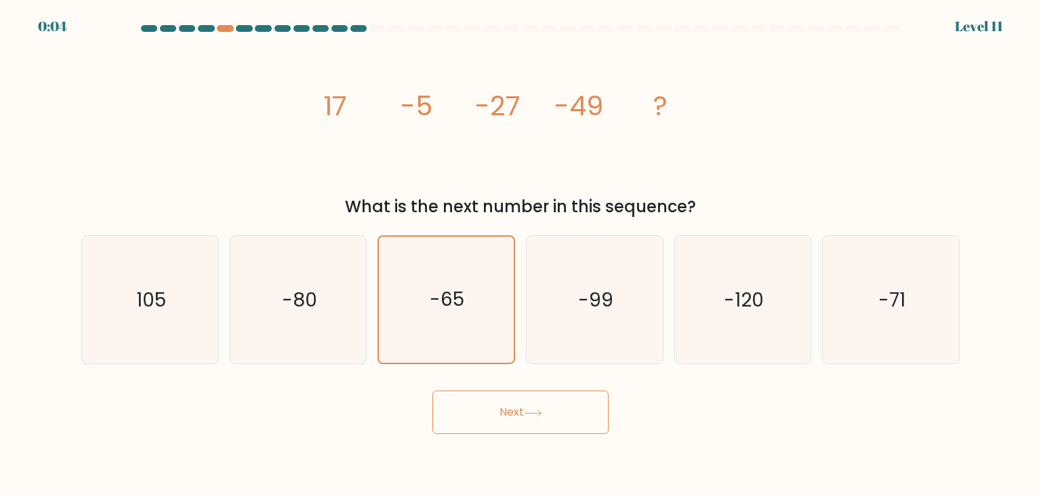
click at [531, 409] on icon at bounding box center [533, 412] width 18 height 7
click at [804, 292] on icon "-120" at bounding box center [742, 299] width 127 height 127
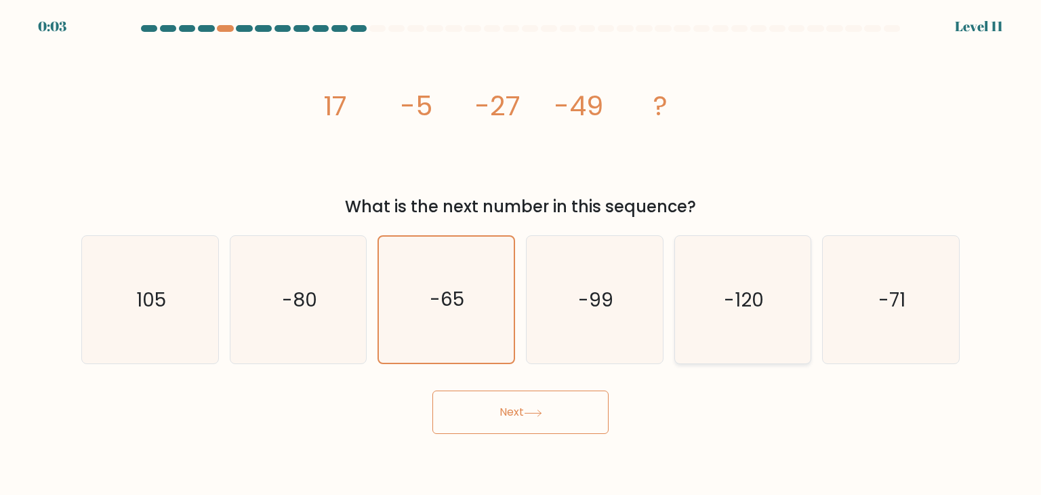
click at [521, 254] on input "e. -120" at bounding box center [521, 250] width 1 height 7
radio input "true"
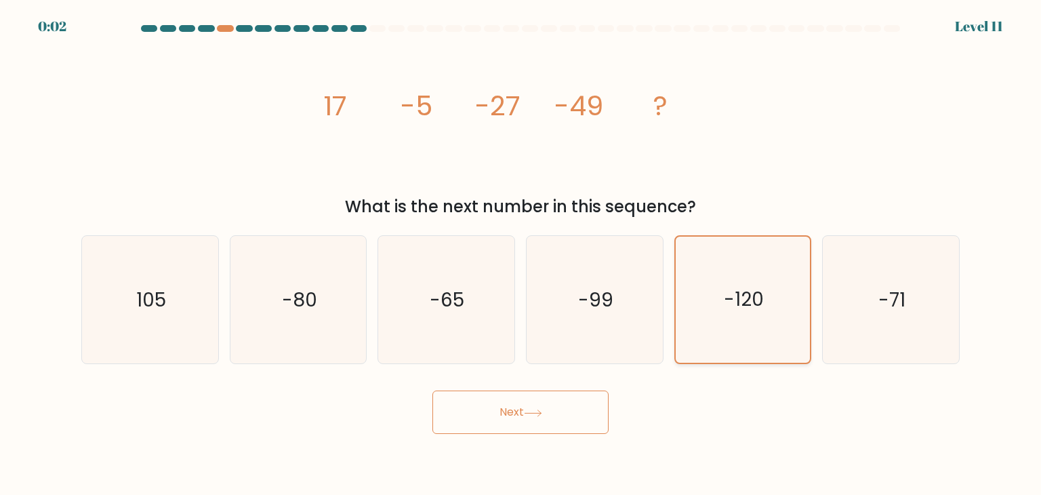
click at [808, 293] on div "-120" at bounding box center [743, 299] width 138 height 129
click at [521, 254] on input "e. -120" at bounding box center [521, 250] width 1 height 7
click at [451, 342] on icon "-65" at bounding box center [445, 299] width 127 height 127
click at [521, 254] on input "c. -65" at bounding box center [521, 250] width 1 height 7
radio input "true"
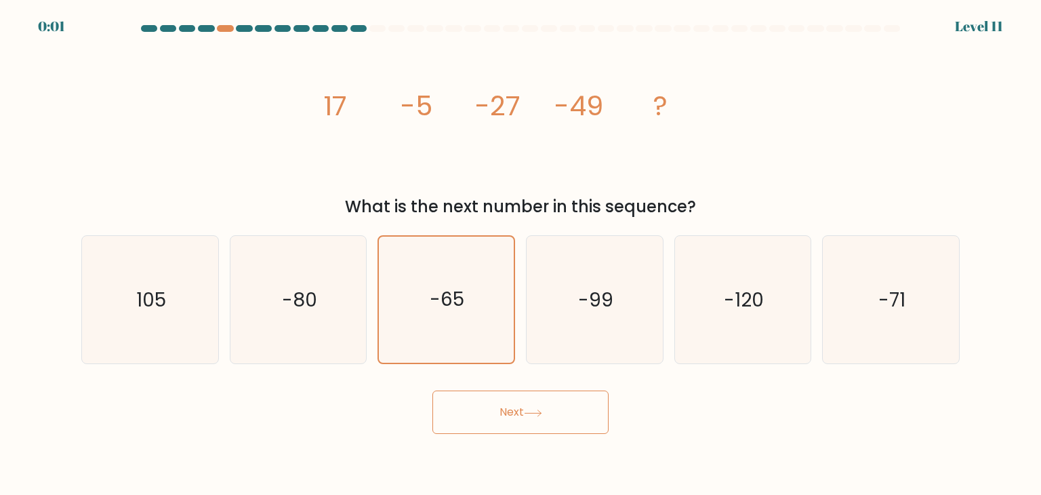
click at [502, 402] on button "Next" at bounding box center [520, 411] width 176 height 43
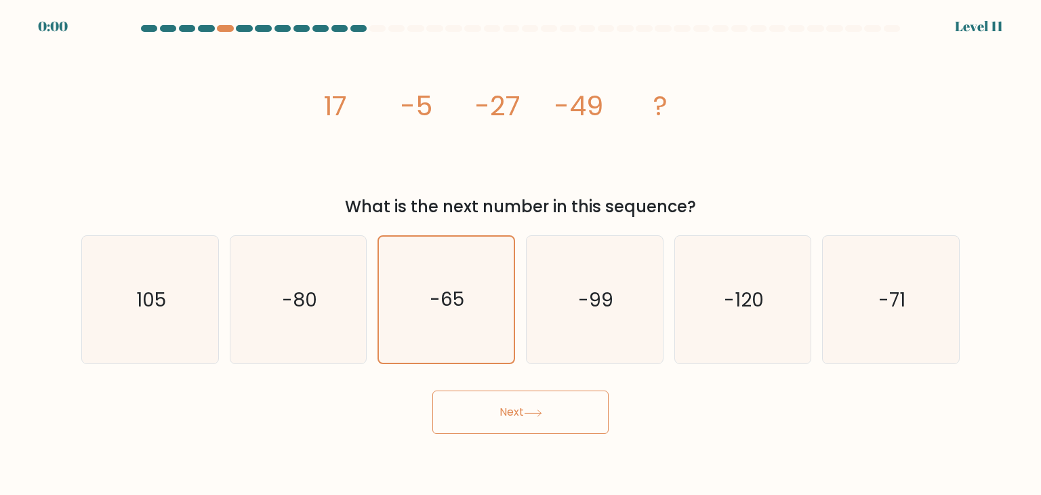
click at [502, 402] on button "Next" at bounding box center [520, 411] width 176 height 43
click at [502, 402] on div "Next" at bounding box center [520, 407] width 895 height 54
click at [878, 286] on icon "-71" at bounding box center [890, 299] width 127 height 127
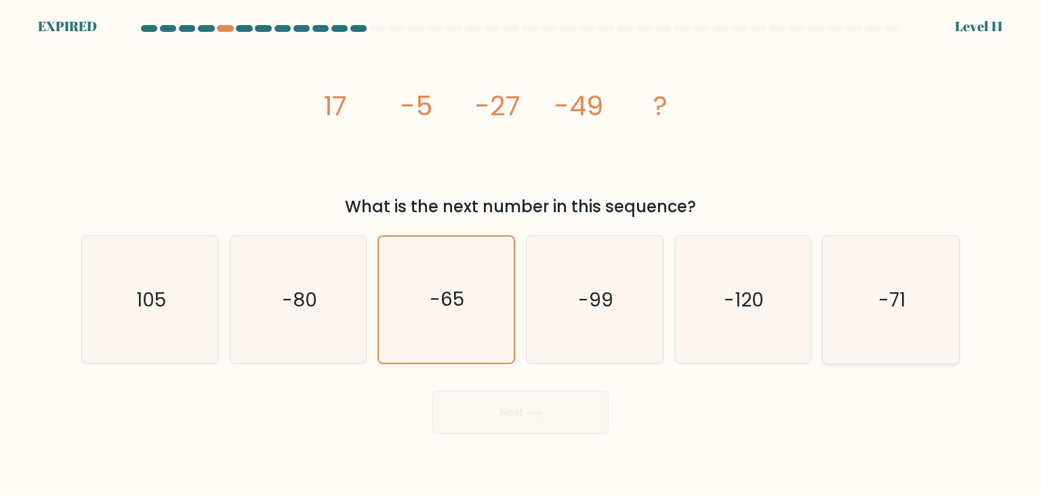
click at [521, 254] on input "f. -71" at bounding box center [521, 250] width 1 height 7
radio input "true"
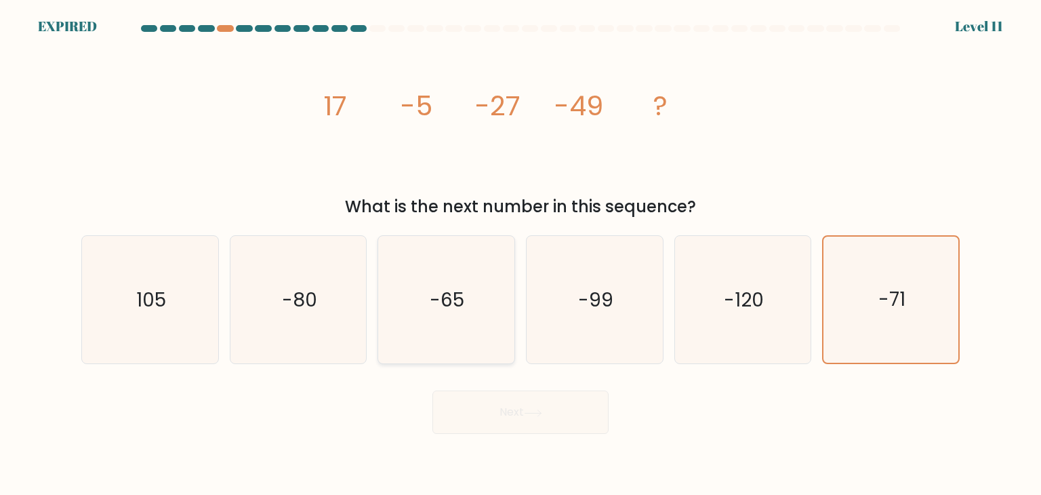
click at [478, 333] on icon "-65" at bounding box center [445, 299] width 127 height 127
click at [521, 254] on input "c. -65" at bounding box center [521, 250] width 1 height 7
radio input "true"
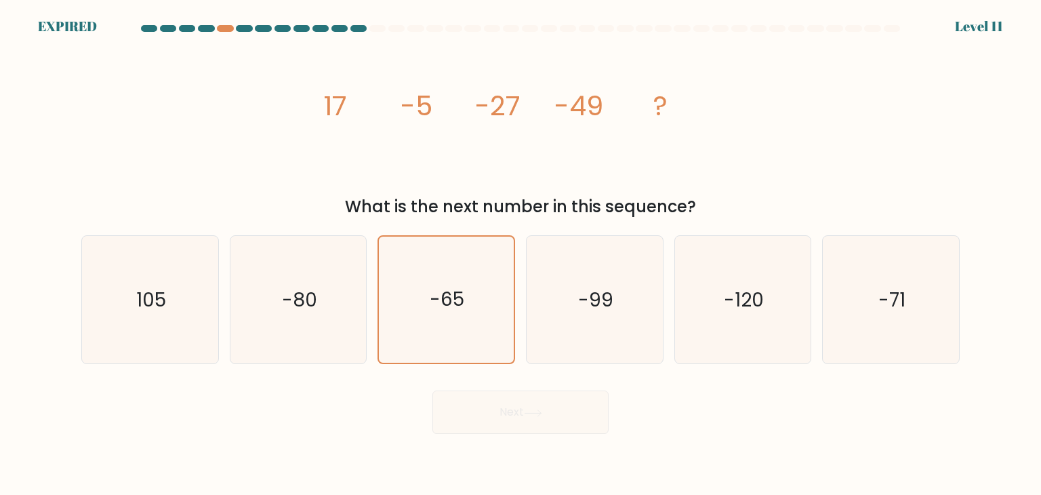
click at [496, 405] on div "Next" at bounding box center [520, 407] width 895 height 54
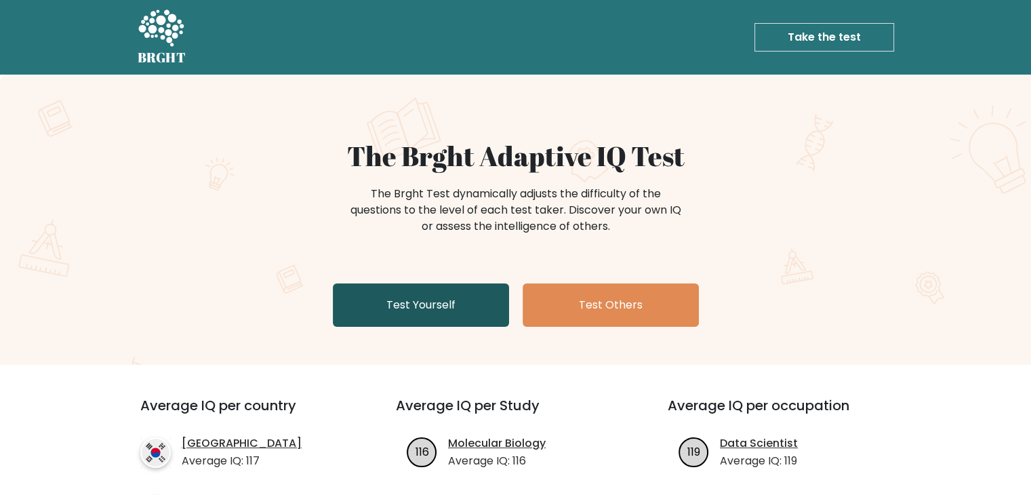
click at [452, 296] on link "Test Yourself" at bounding box center [421, 304] width 176 height 43
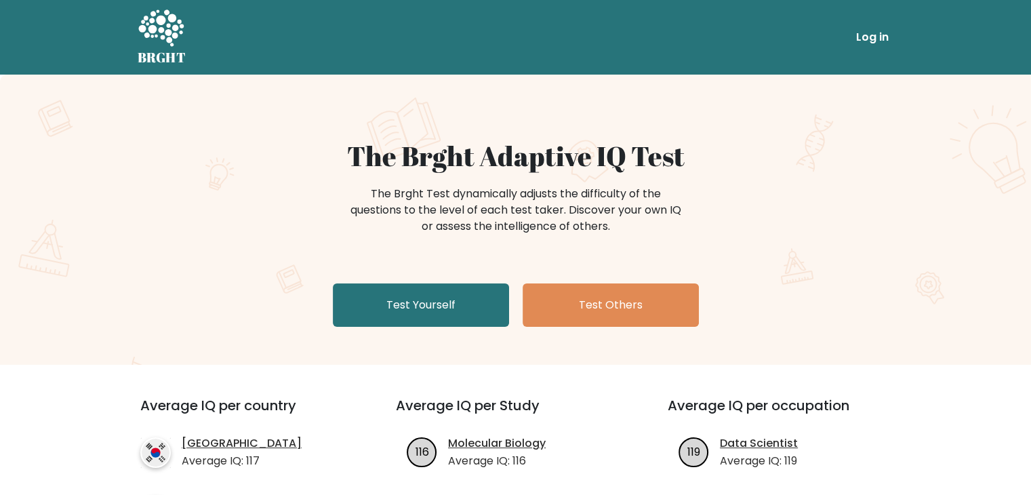
click at [840, 36] on li "Log in" at bounding box center [846, 37] width 96 height 27
click at [849, 35] on link "Take the test" at bounding box center [824, 37] width 140 height 28
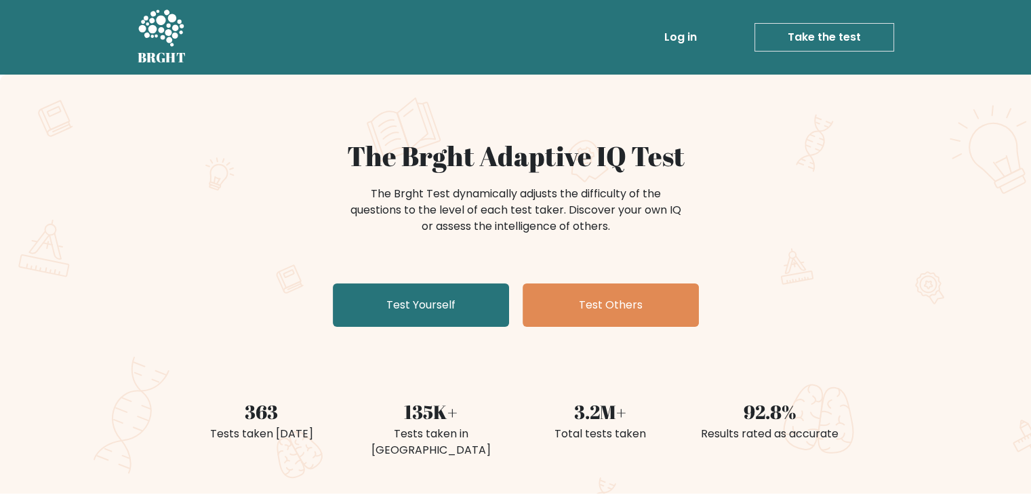
click at [839, 32] on link "Take the test" at bounding box center [824, 37] width 140 height 28
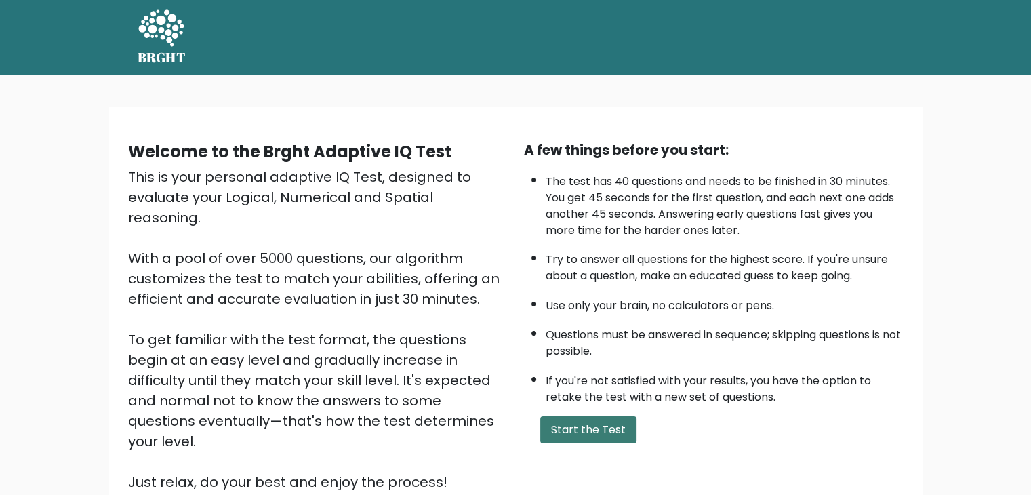
click at [607, 416] on button "Start the Test" at bounding box center [588, 429] width 96 height 27
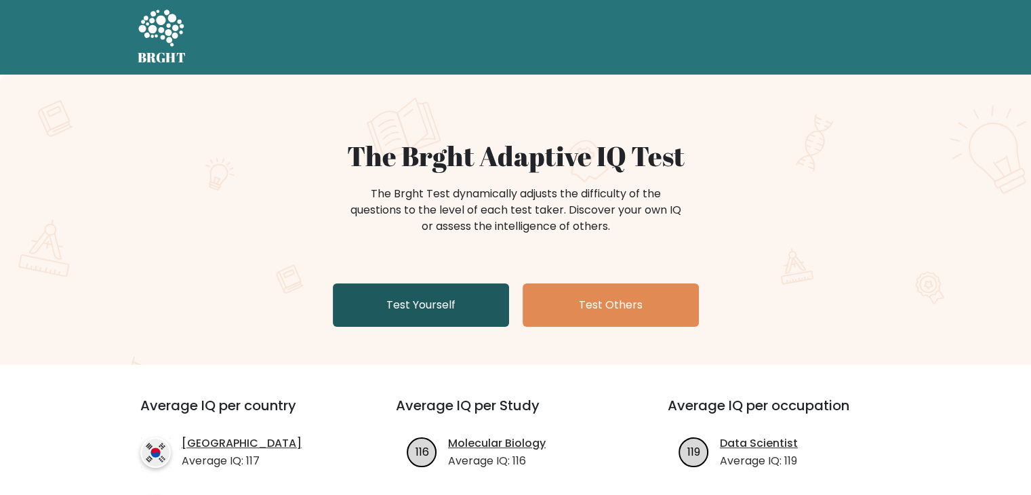
click at [409, 306] on link "Test Yourself" at bounding box center [421, 304] width 176 height 43
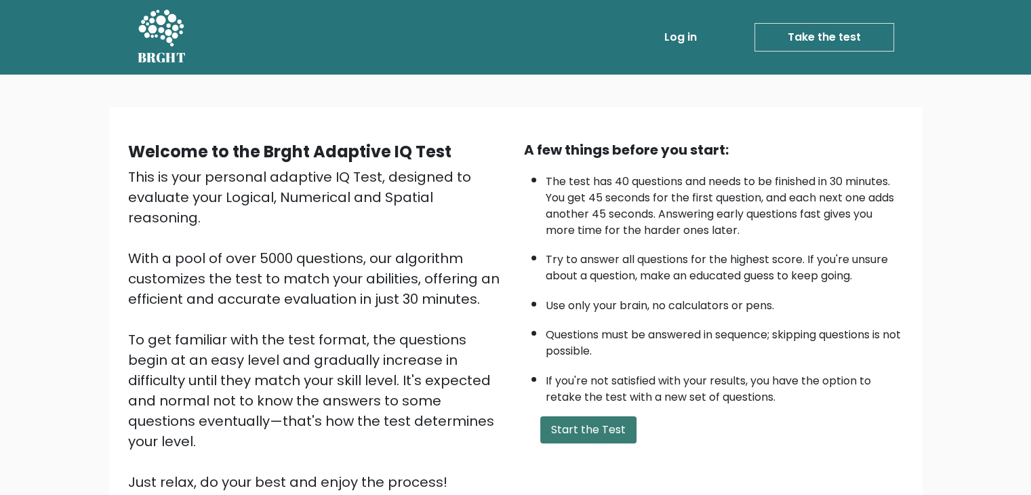
click at [579, 428] on button "Start the Test" at bounding box center [588, 429] width 96 height 27
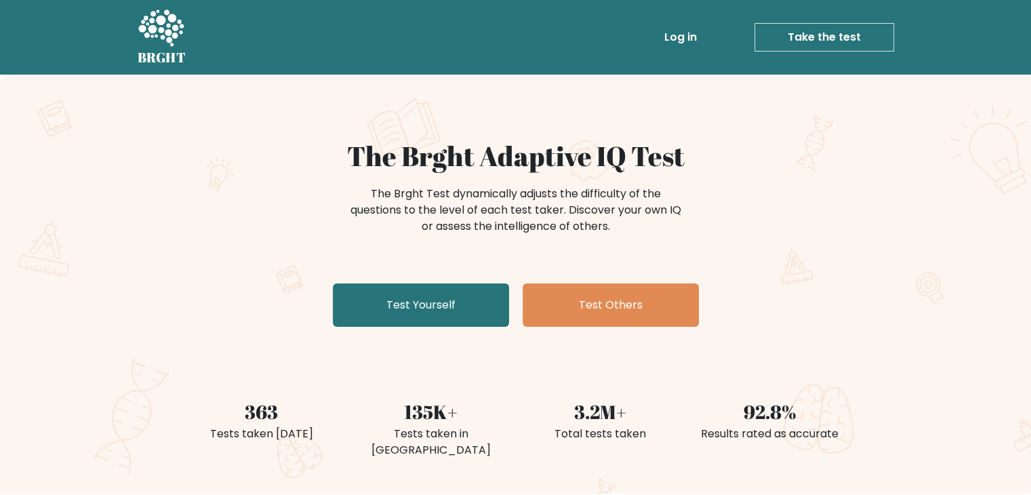
click at [876, 25] on link "Take the test" at bounding box center [824, 37] width 140 height 28
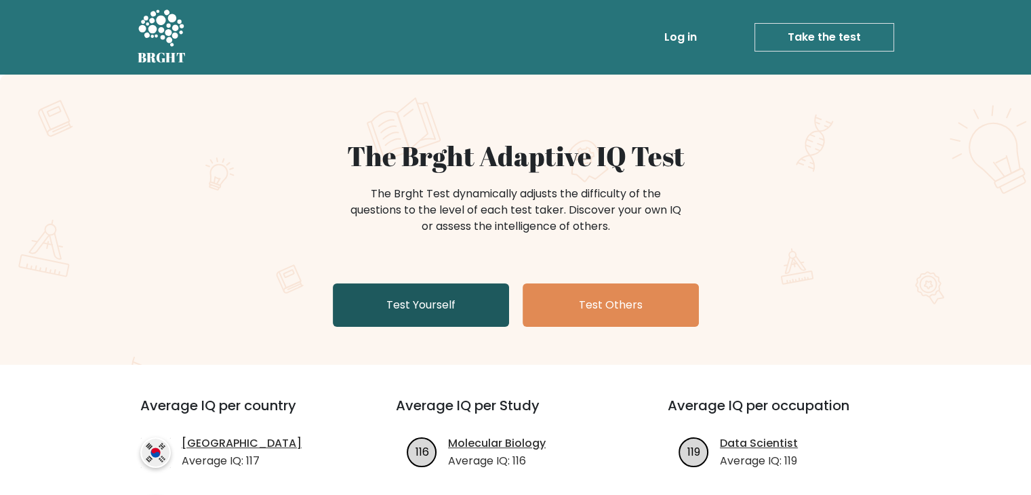
click at [380, 326] on link "Test Yourself" at bounding box center [421, 304] width 176 height 43
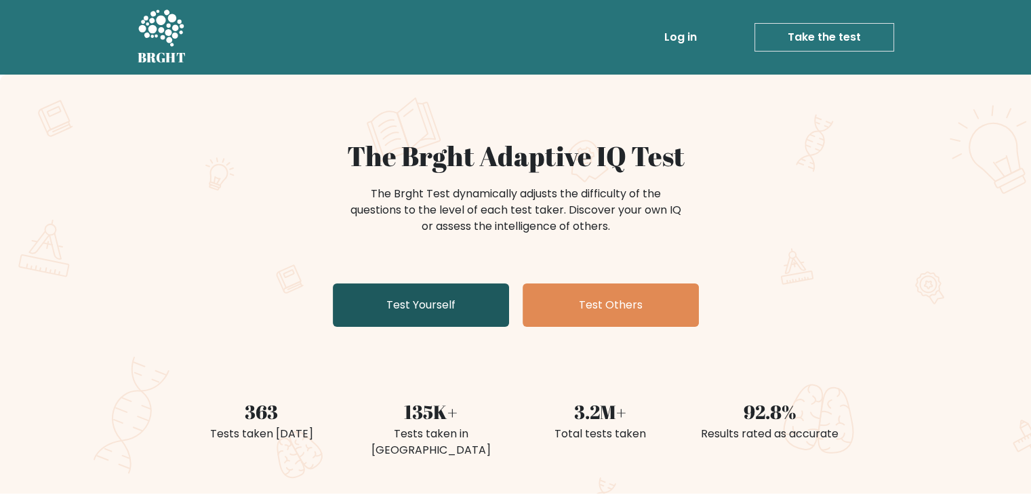
click at [378, 315] on link "Test Yourself" at bounding box center [421, 304] width 176 height 43
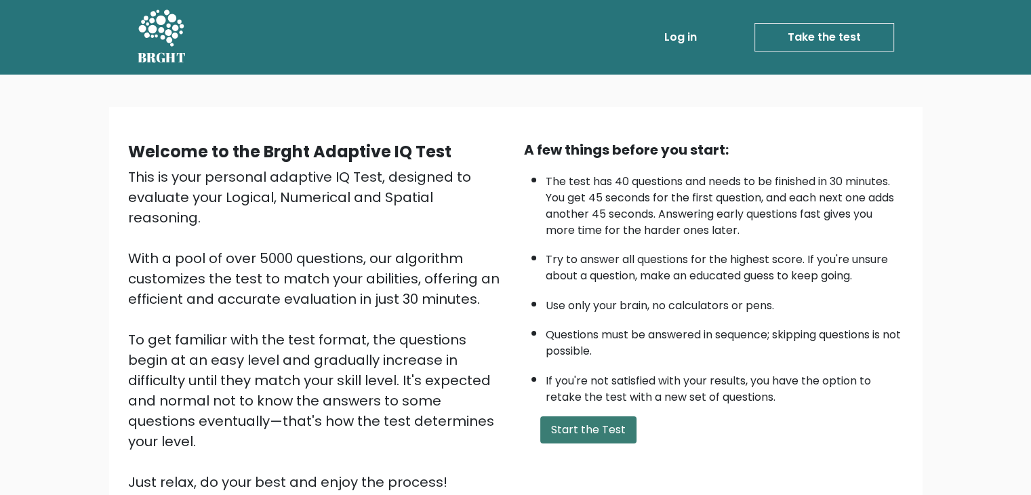
click at [561, 424] on button "Start the Test" at bounding box center [588, 429] width 96 height 27
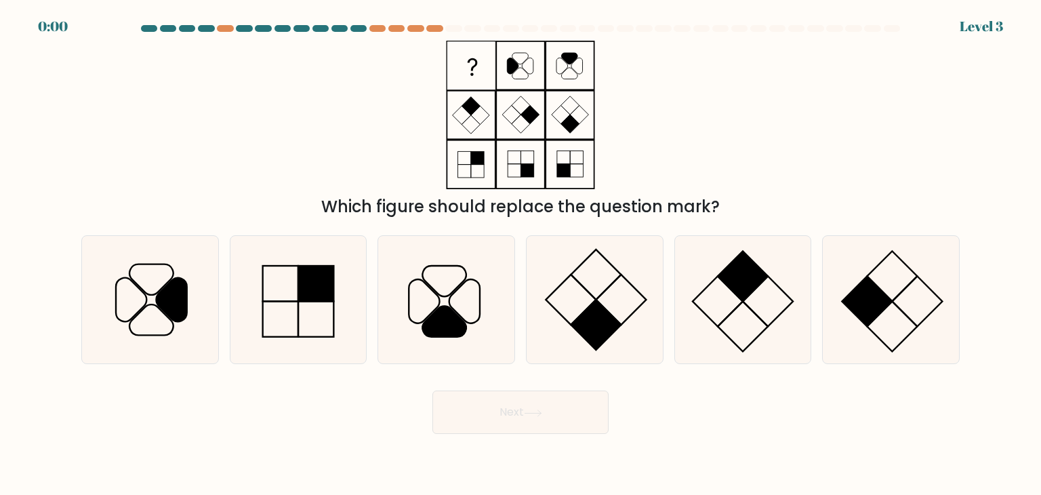
click at [383, 27] on div at bounding box center [377, 28] width 16 height 7
click at [407, 28] on div at bounding box center [415, 28] width 16 height 7
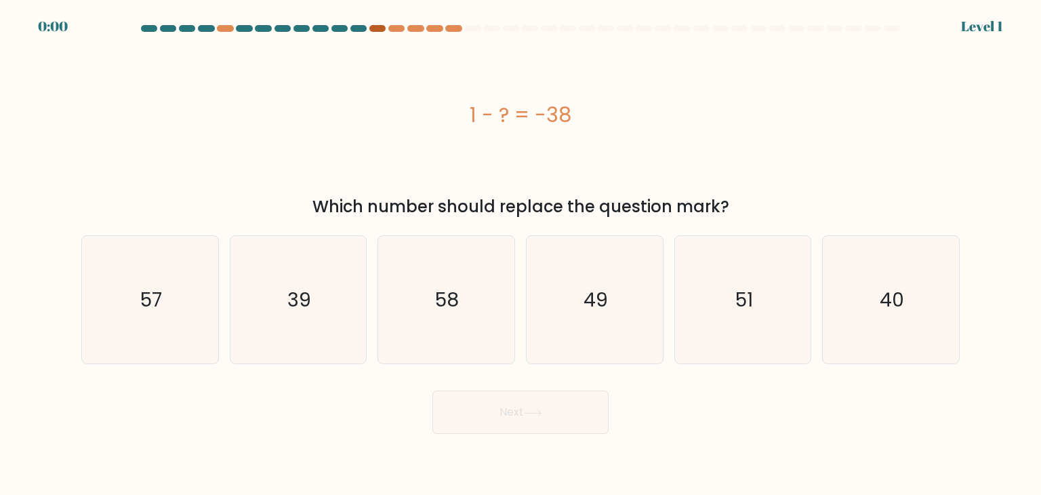
click at [375, 28] on div at bounding box center [377, 28] width 16 height 7
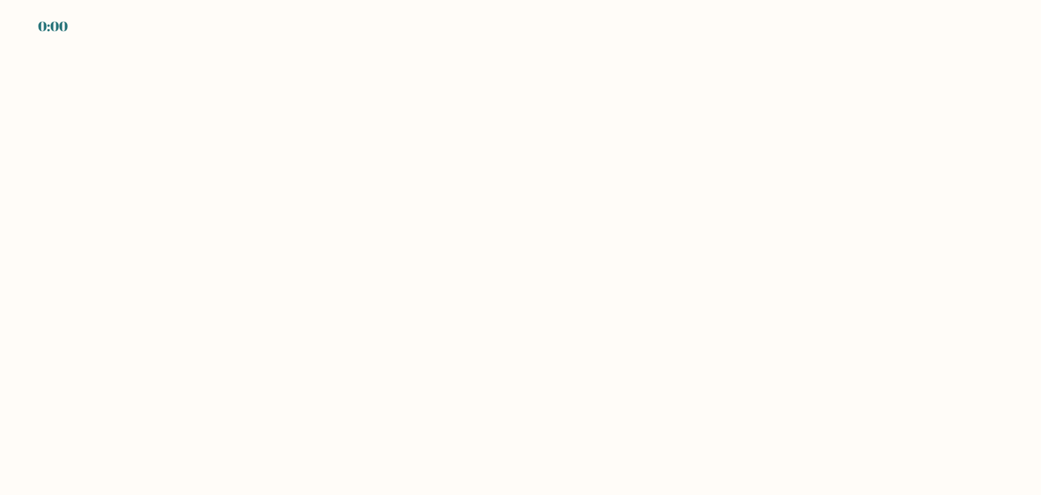
click at [228, 28] on div "0:00" at bounding box center [520, 18] width 1041 height 37
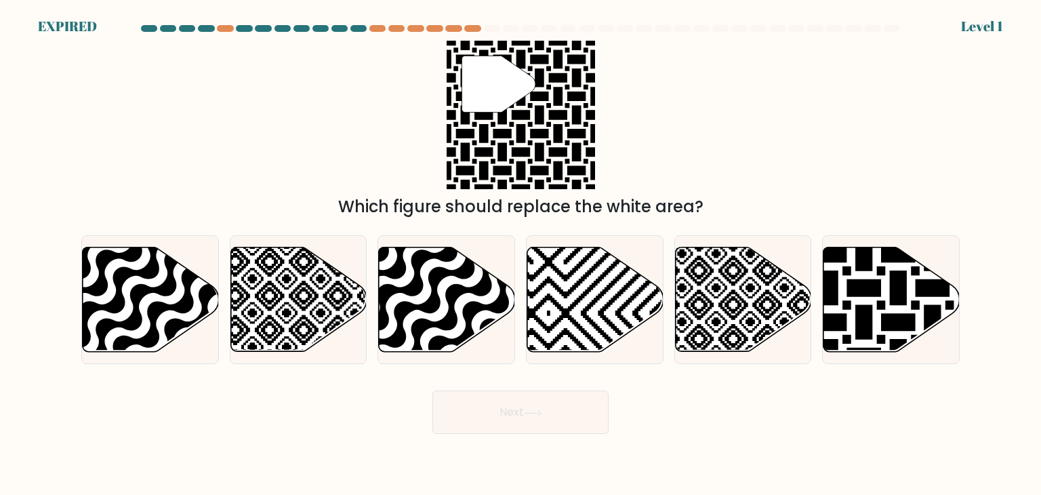
click at [224, 28] on div at bounding box center [225, 28] width 16 height 7
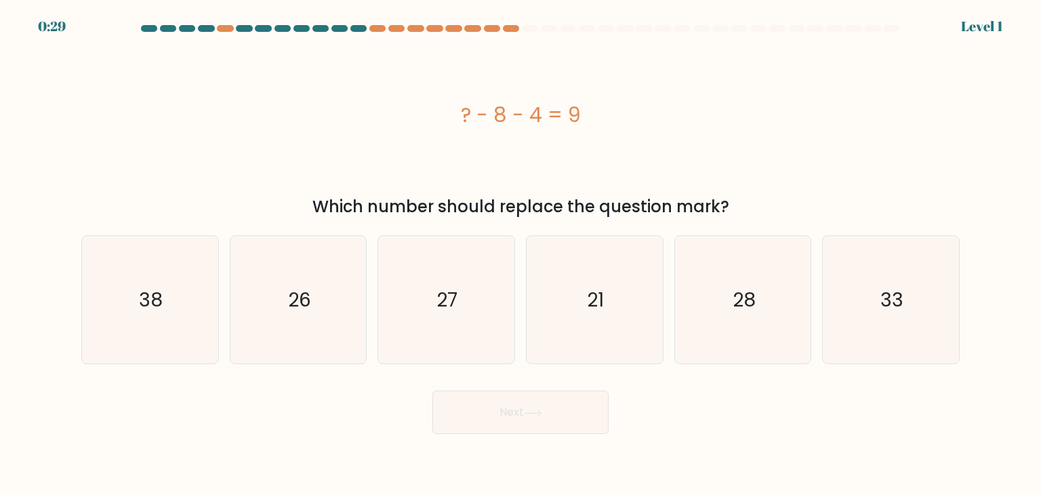
click at [385, 33] on div at bounding box center [520, 31] width 895 height 12
click at [401, 28] on div at bounding box center [396, 28] width 16 height 7
click at [573, 264] on icon "21" at bounding box center [594, 299] width 127 height 127
click at [521, 254] on input "d. 21" at bounding box center [521, 250] width 1 height 7
radio input "true"
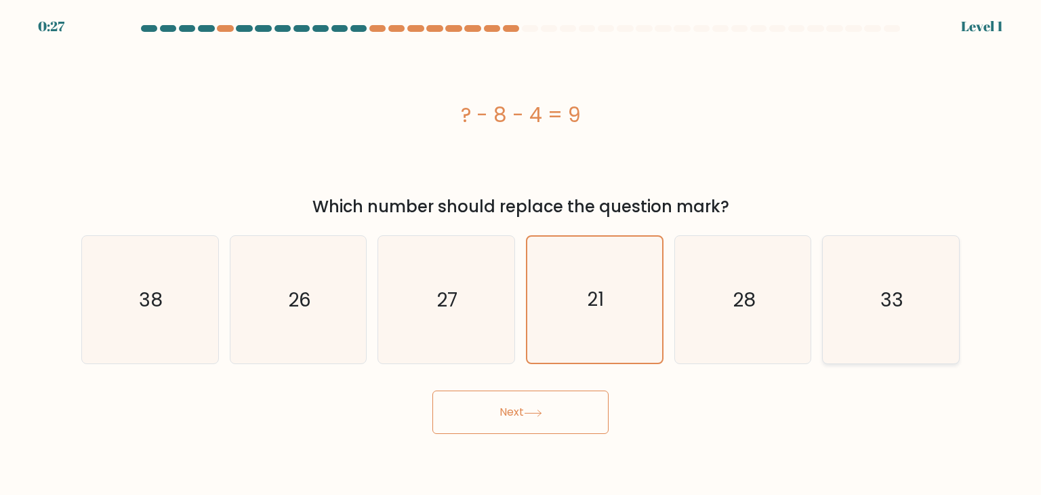
click at [868, 319] on icon "33" at bounding box center [890, 299] width 127 height 127
click at [521, 254] on input "f. 33" at bounding box center [521, 250] width 1 height 7
radio input "true"
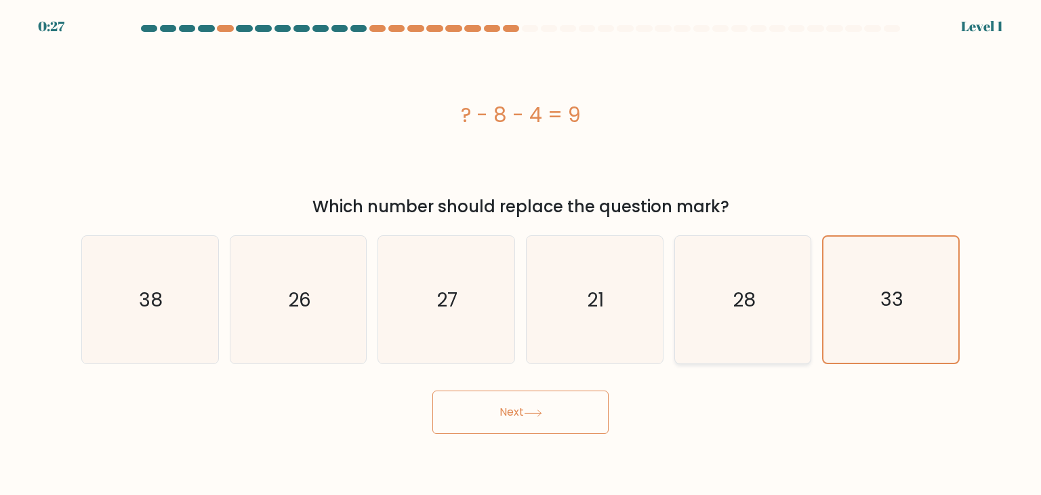
click at [710, 291] on icon "28" at bounding box center [742, 299] width 127 height 127
click at [521, 254] on input "e. 28" at bounding box center [521, 250] width 1 height 7
radio input "true"
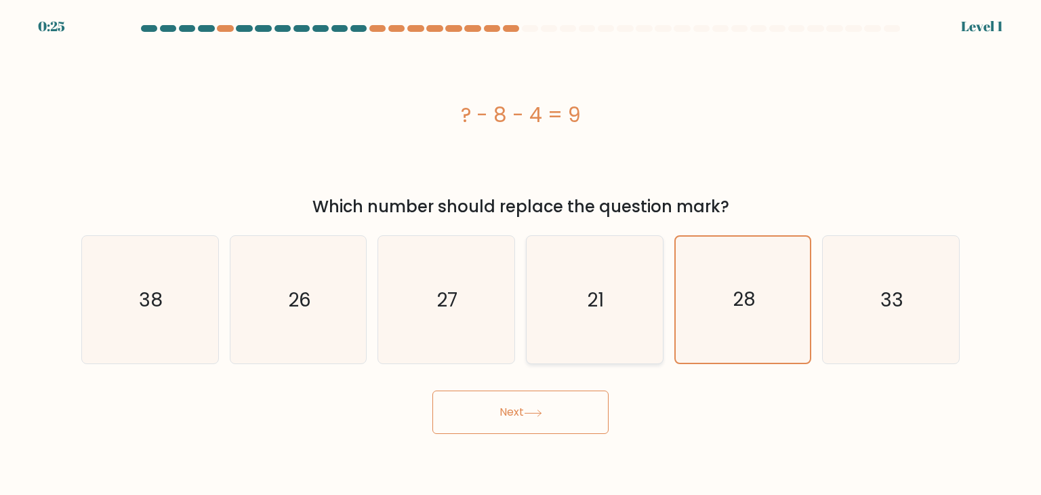
click at [606, 285] on icon "21" at bounding box center [594, 299] width 127 height 127
click at [521, 254] on input "d. 21" at bounding box center [521, 250] width 1 height 7
radio input "true"
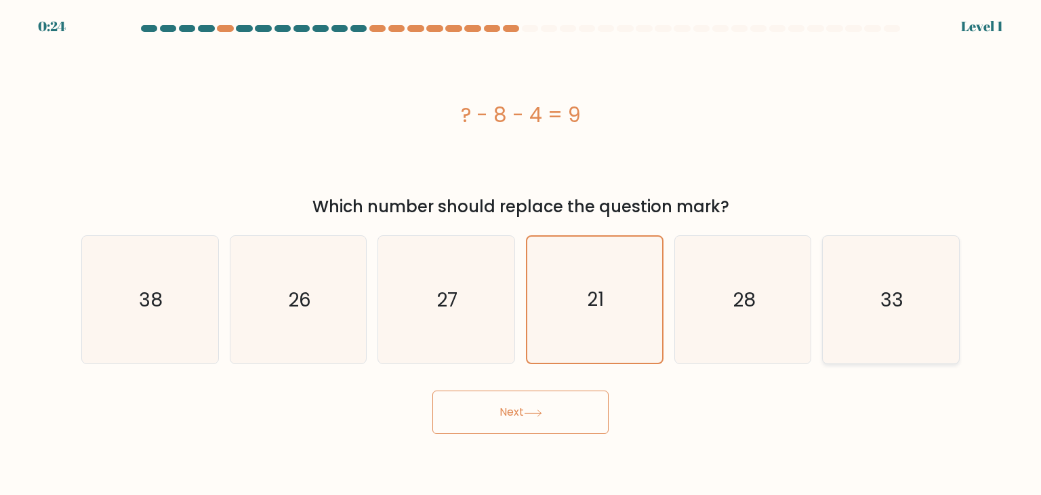
click at [860, 282] on icon "33" at bounding box center [890, 299] width 127 height 127
click at [521, 254] on input "f. 33" at bounding box center [521, 250] width 1 height 7
radio input "true"
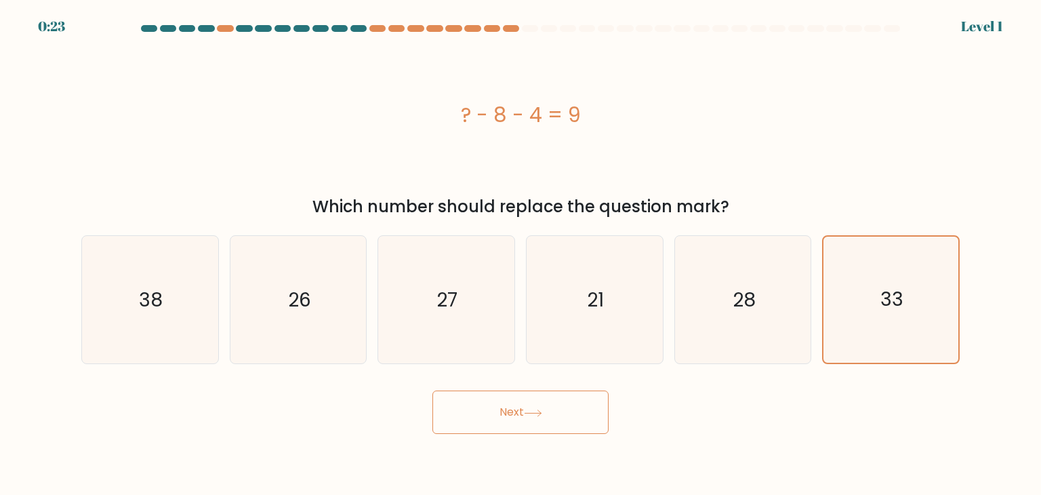
click at [546, 402] on button "Next" at bounding box center [520, 411] width 176 height 43
click at [550, 407] on button "Next" at bounding box center [520, 411] width 176 height 43
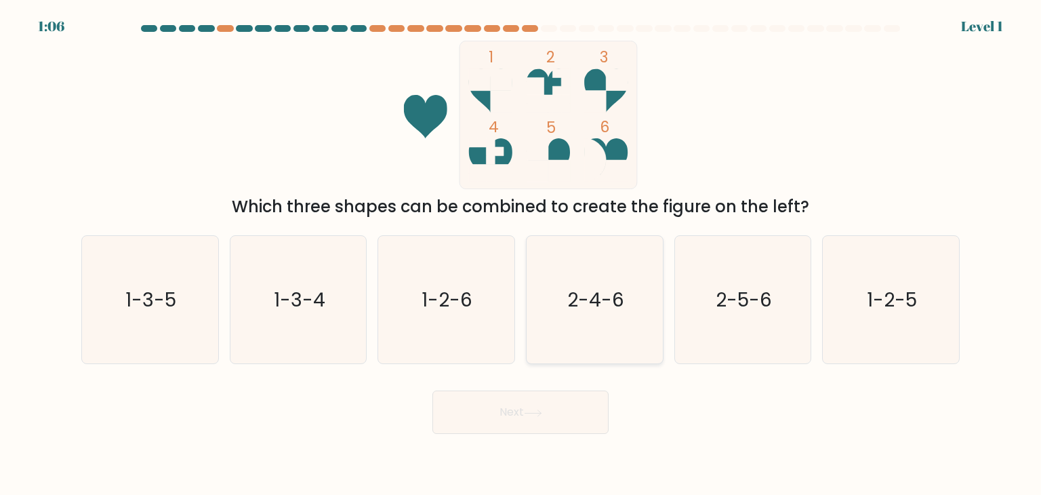
click at [624, 275] on icon "2-4-6" at bounding box center [594, 299] width 127 height 127
click at [521, 254] on input "d. 2-4-6" at bounding box center [521, 250] width 1 height 7
radio input "true"
click at [573, 299] on text "2-4-6" at bounding box center [595, 300] width 57 height 26
click at [521, 254] on input "d. 2-4-6" at bounding box center [521, 250] width 1 height 7
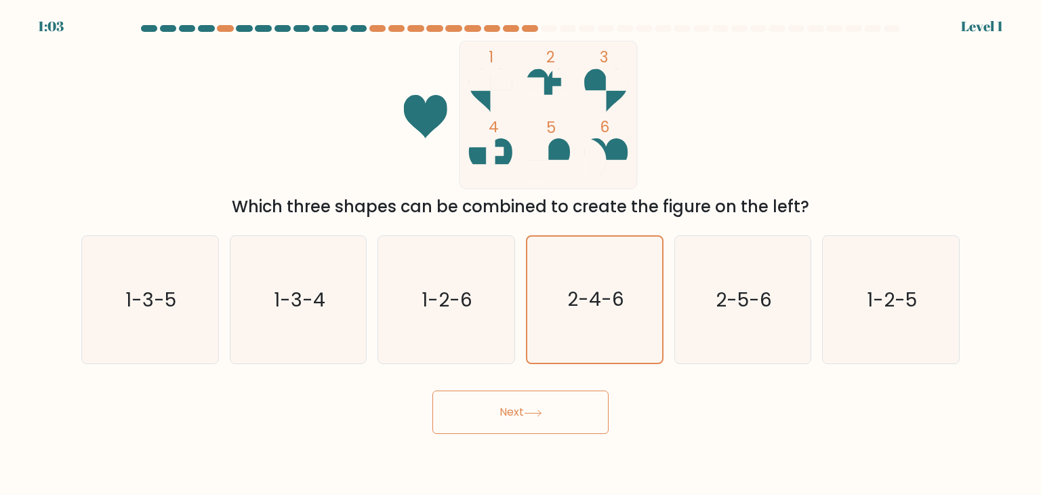
click at [561, 387] on div "Next" at bounding box center [520, 407] width 895 height 54
click at [541, 411] on icon at bounding box center [533, 412] width 16 height 6
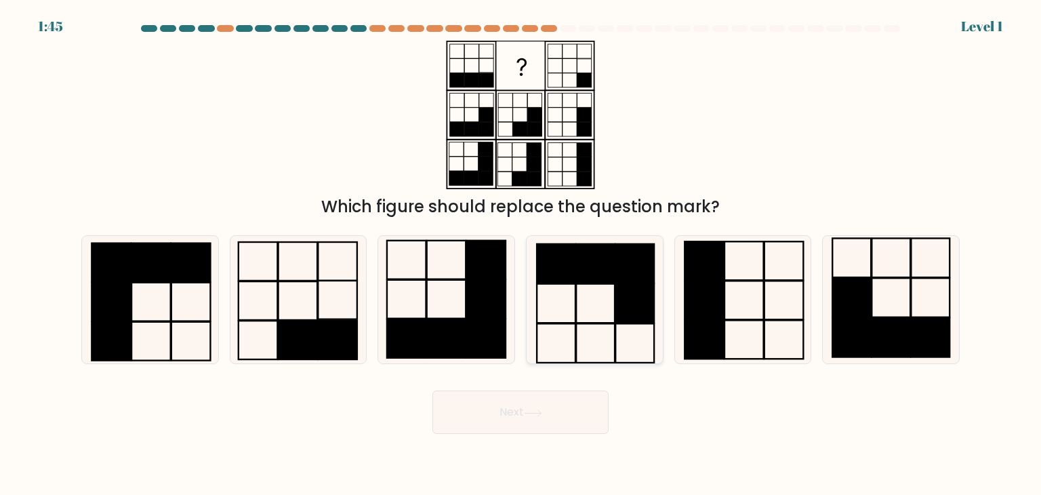
click at [582, 303] on icon at bounding box center [594, 299] width 127 height 127
click at [521, 254] on input "d." at bounding box center [521, 250] width 1 height 7
radio input "true"
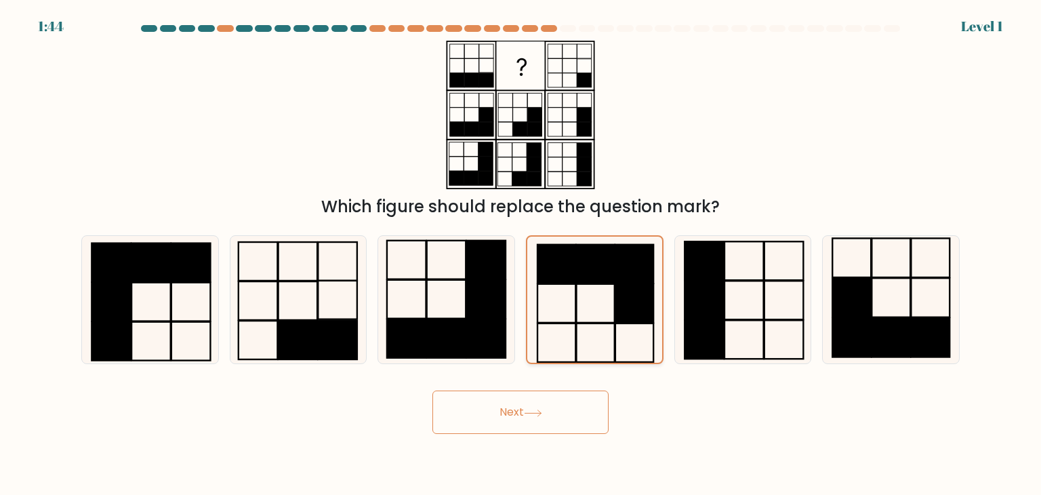
click at [583, 303] on icon at bounding box center [594, 300] width 126 height 126
click at [521, 254] on input "d." at bounding box center [521, 250] width 1 height 7
click at [550, 391] on div "Next" at bounding box center [520, 407] width 895 height 54
click at [559, 406] on button "Next" at bounding box center [520, 411] width 176 height 43
click at [563, 420] on button "Next" at bounding box center [520, 411] width 176 height 43
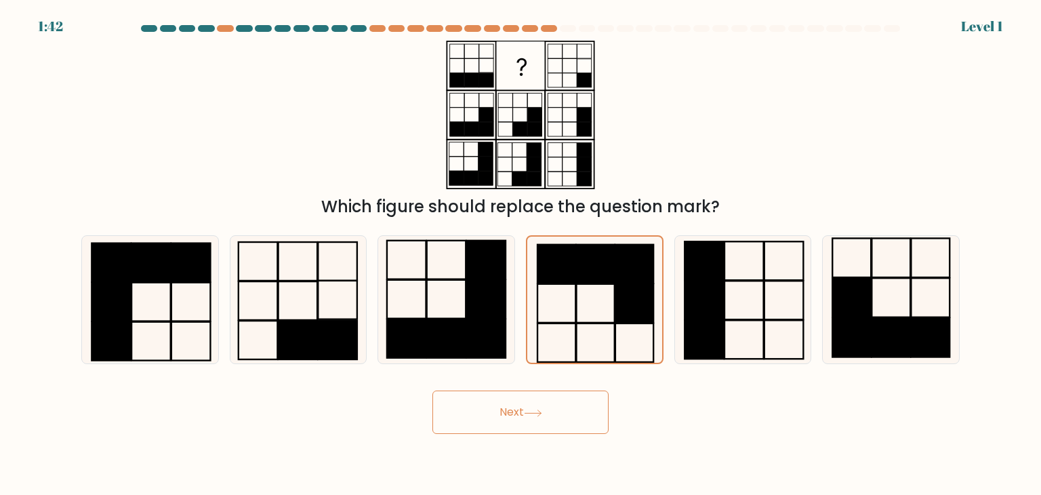
click at [563, 412] on button "Next" at bounding box center [520, 411] width 176 height 43
click at [443, 296] on icon at bounding box center [445, 299] width 127 height 127
click at [521, 254] on input "c." at bounding box center [521, 250] width 1 height 7
radio input "true"
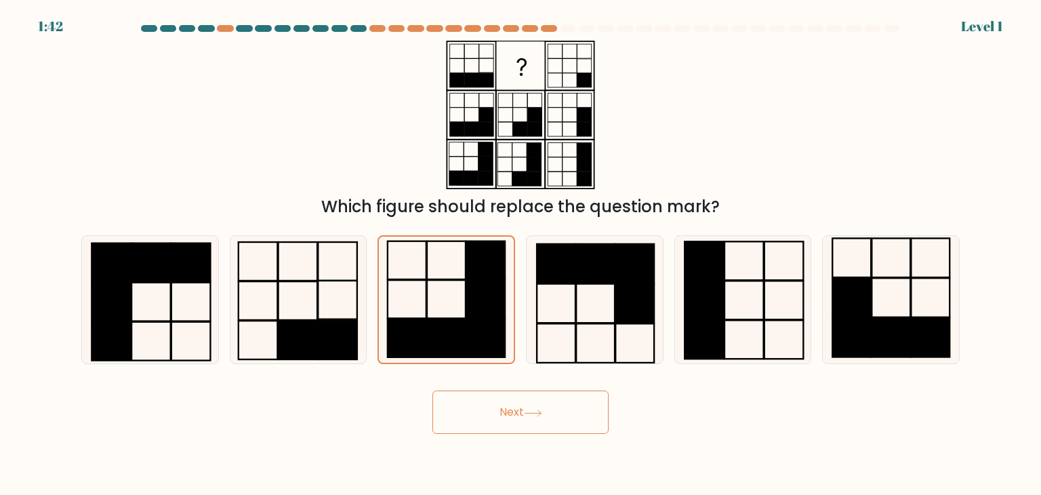
click at [477, 405] on button "Next" at bounding box center [520, 411] width 176 height 43
click at [527, 415] on icon at bounding box center [533, 412] width 18 height 7
drag, startPoint x: 655, startPoint y: 365, endPoint x: 691, endPoint y: 342, distance: 43.3
click at [656, 365] on form at bounding box center [520, 229] width 1041 height 409
click at [807, 301] on div at bounding box center [743, 299] width 138 height 129
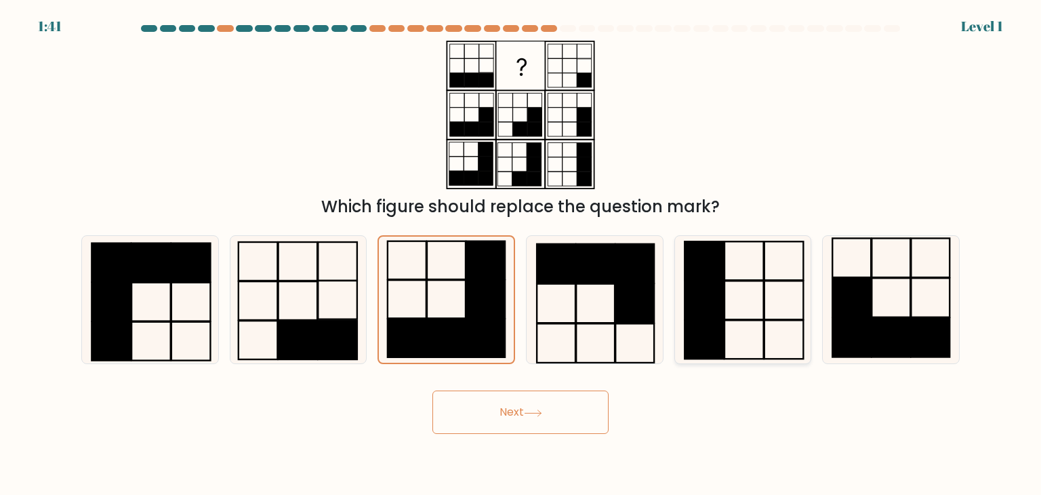
click at [521, 254] on input "e." at bounding box center [521, 250] width 1 height 7
radio input "true"
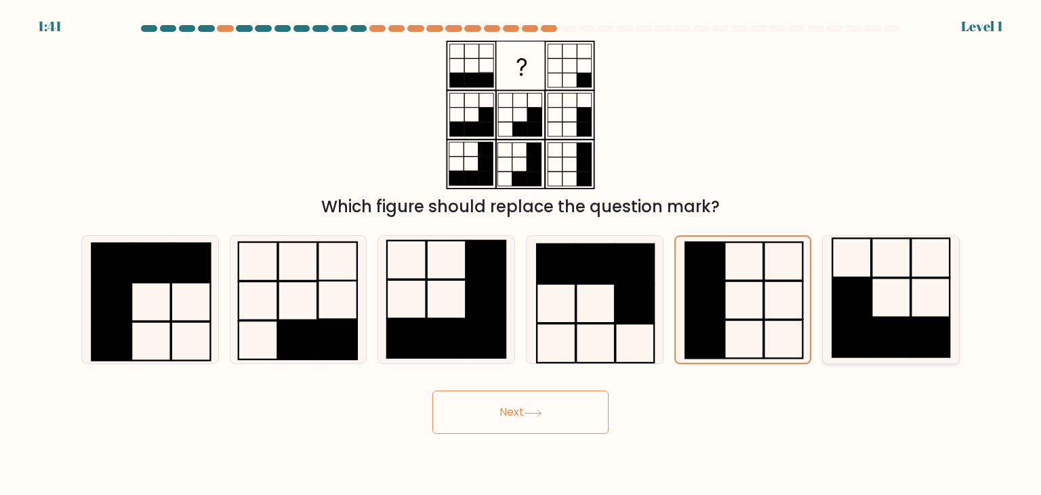
click at [882, 283] on icon at bounding box center [890, 299] width 127 height 127
click at [521, 254] on input "f." at bounding box center [521, 250] width 1 height 7
radio input "true"
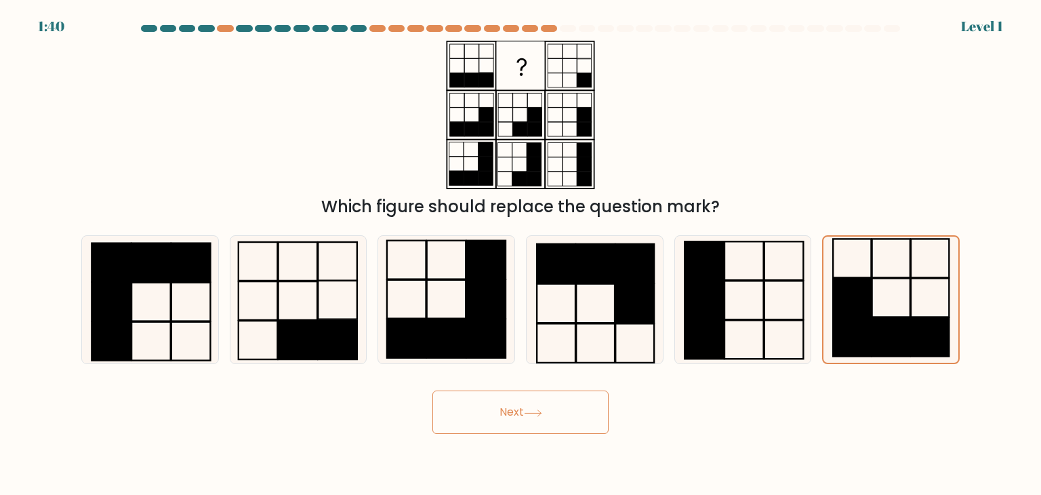
drag, startPoint x: 882, startPoint y: 283, endPoint x: 666, endPoint y: 329, distance: 221.1
click at [880, 283] on icon at bounding box center [891, 300] width 126 height 126
click at [521, 254] on input "f." at bounding box center [521, 250] width 1 height 7
drag, startPoint x: 666, startPoint y: 329, endPoint x: 546, endPoint y: 415, distance: 147.1
click at [660, 338] on div "d." at bounding box center [595, 299] width 148 height 129
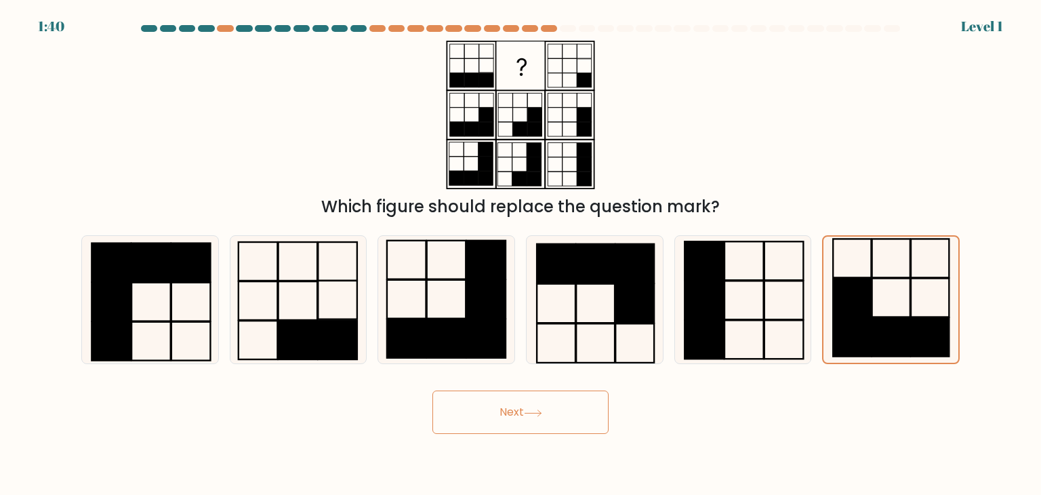
click at [546, 415] on button "Next" at bounding box center [520, 411] width 176 height 43
click at [553, 415] on button "Next" at bounding box center [520, 411] width 176 height 43
